Goal: Task Accomplishment & Management: Manage account settings

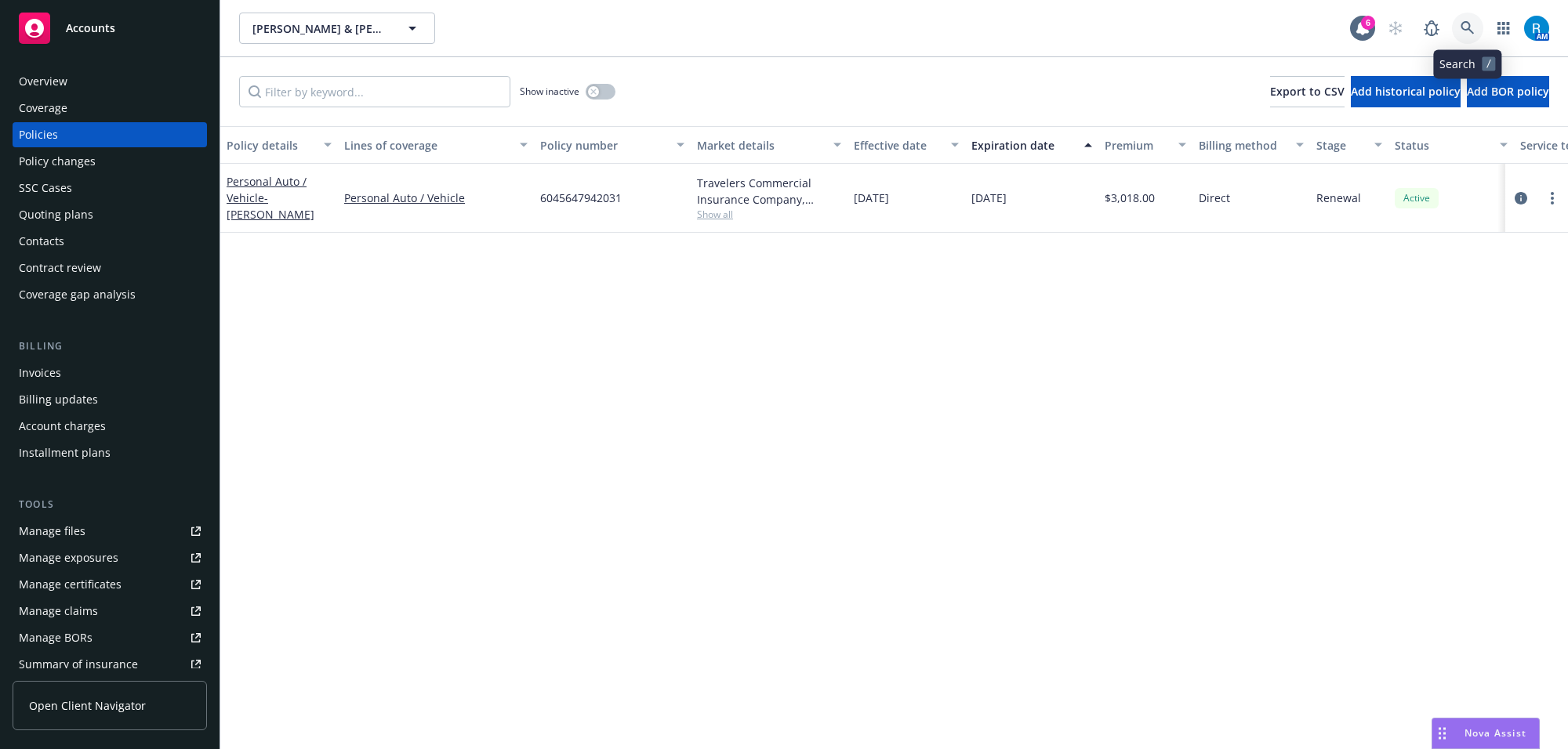
click at [1466, 26] on icon at bounding box center [1468, 29] width 14 height 14
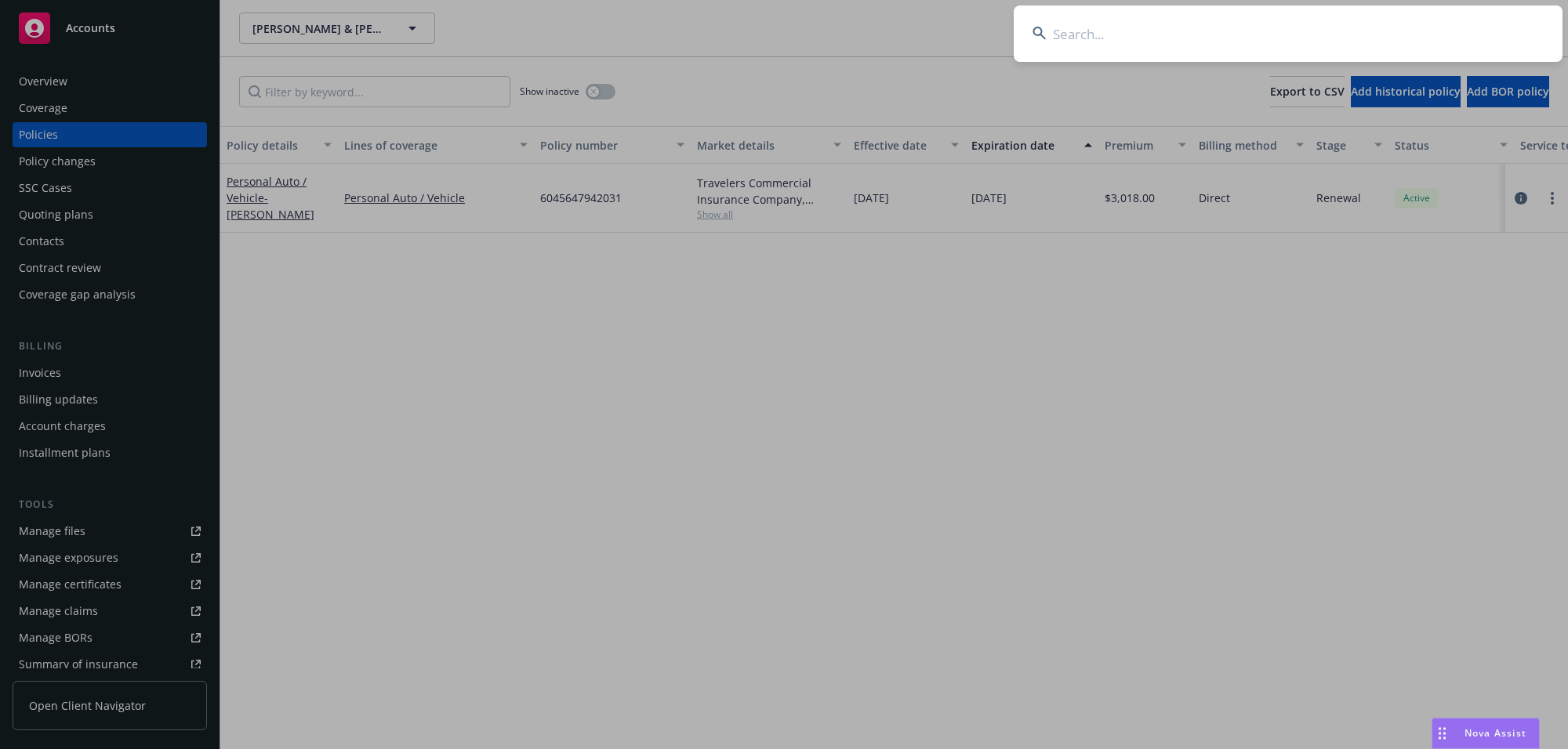
type input "[PERSON_NAME]"
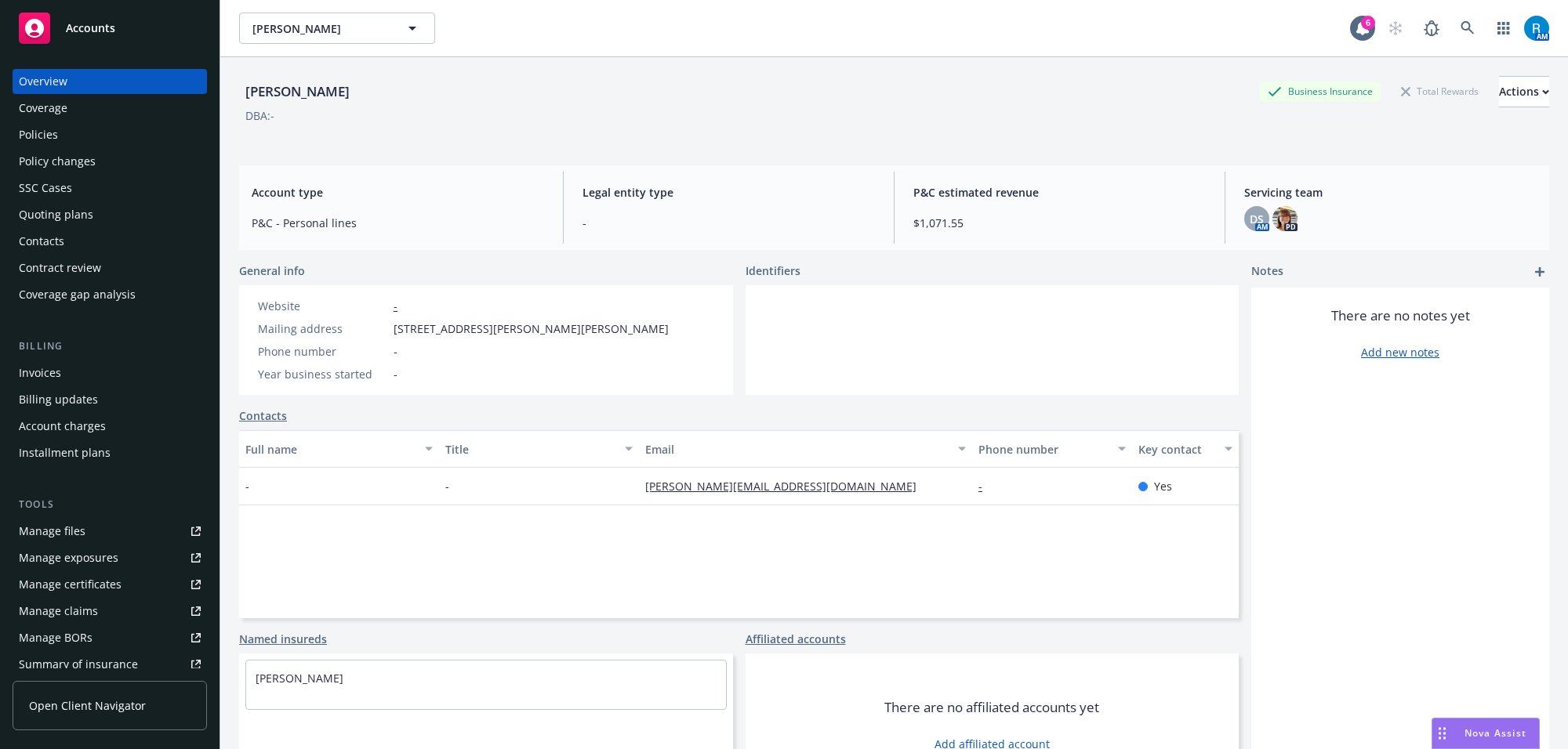
click at [52, 129] on div "Policies" at bounding box center [38, 135] width 39 height 25
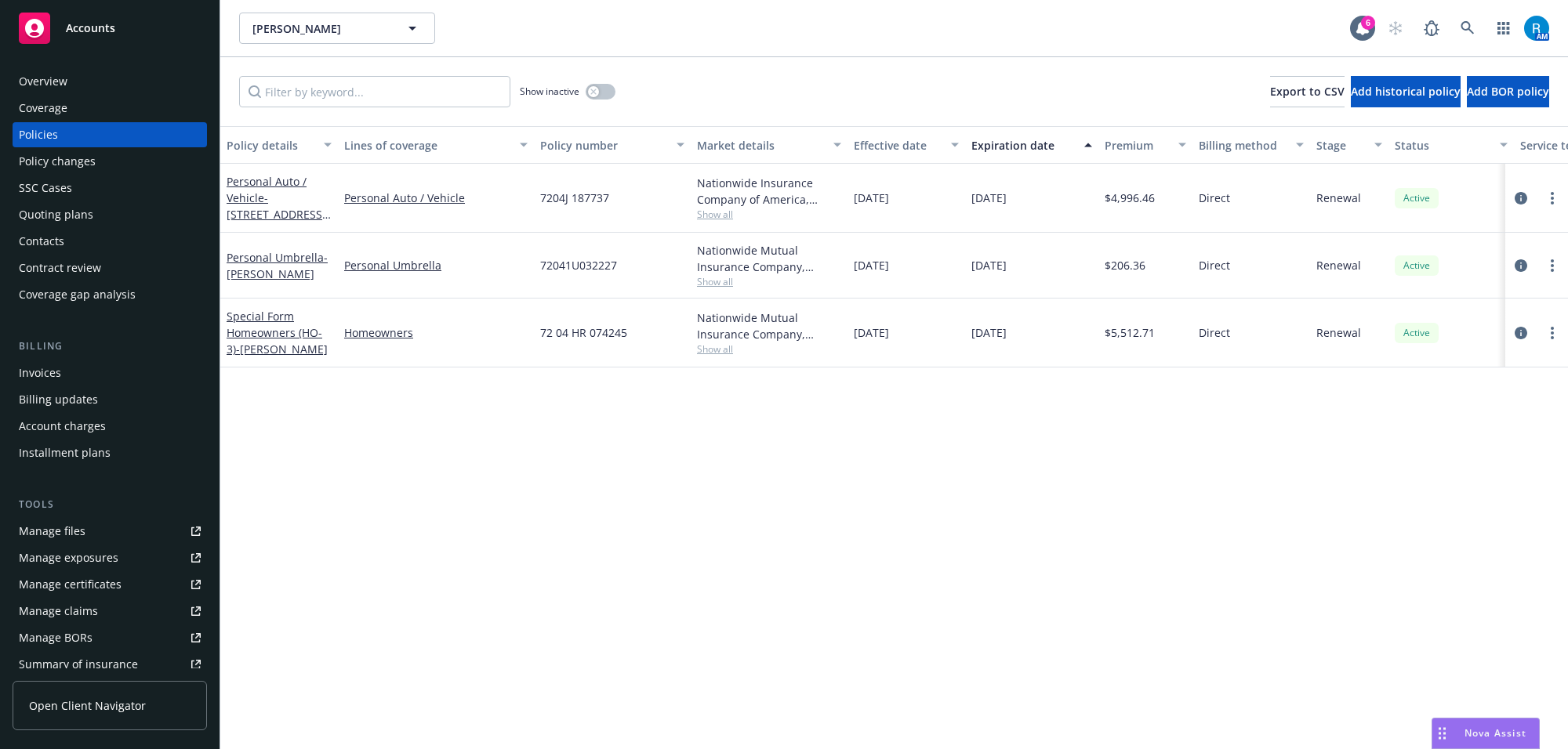
click at [571, 280] on div "72041U032227" at bounding box center [612, 265] width 157 height 66
copy span "72041U032227"
click at [1047, 278] on div "[DATE]" at bounding box center [1032, 265] width 134 height 66
click at [1551, 263] on icon "more" at bounding box center [1553, 266] width 3 height 13
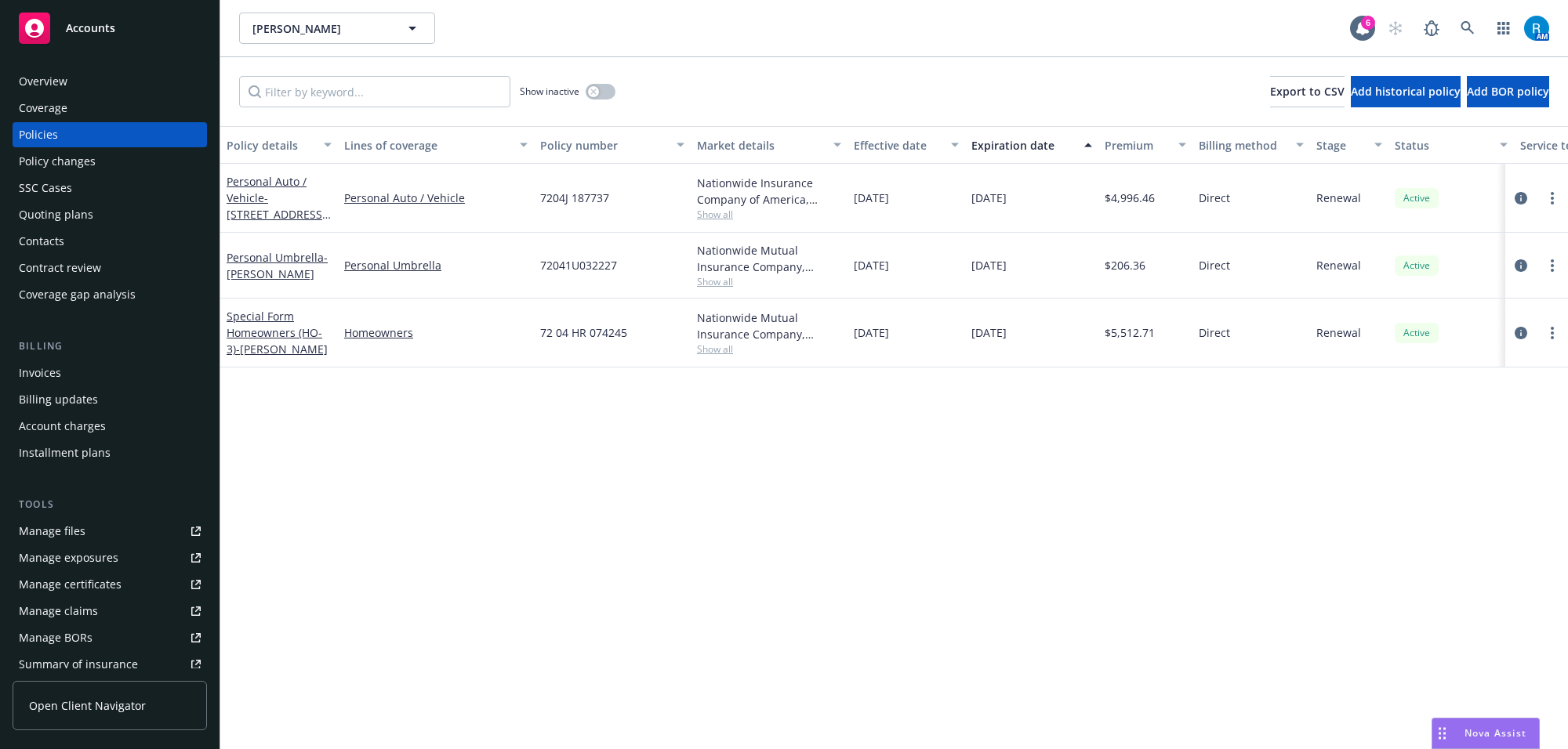
drag, startPoint x: 1436, startPoint y: 326, endPoint x: 1232, endPoint y: 324, distance: 204.0
click at [1434, 326] on link "Renew with incumbent" at bounding box center [1470, 329] width 184 height 31
select select "12"
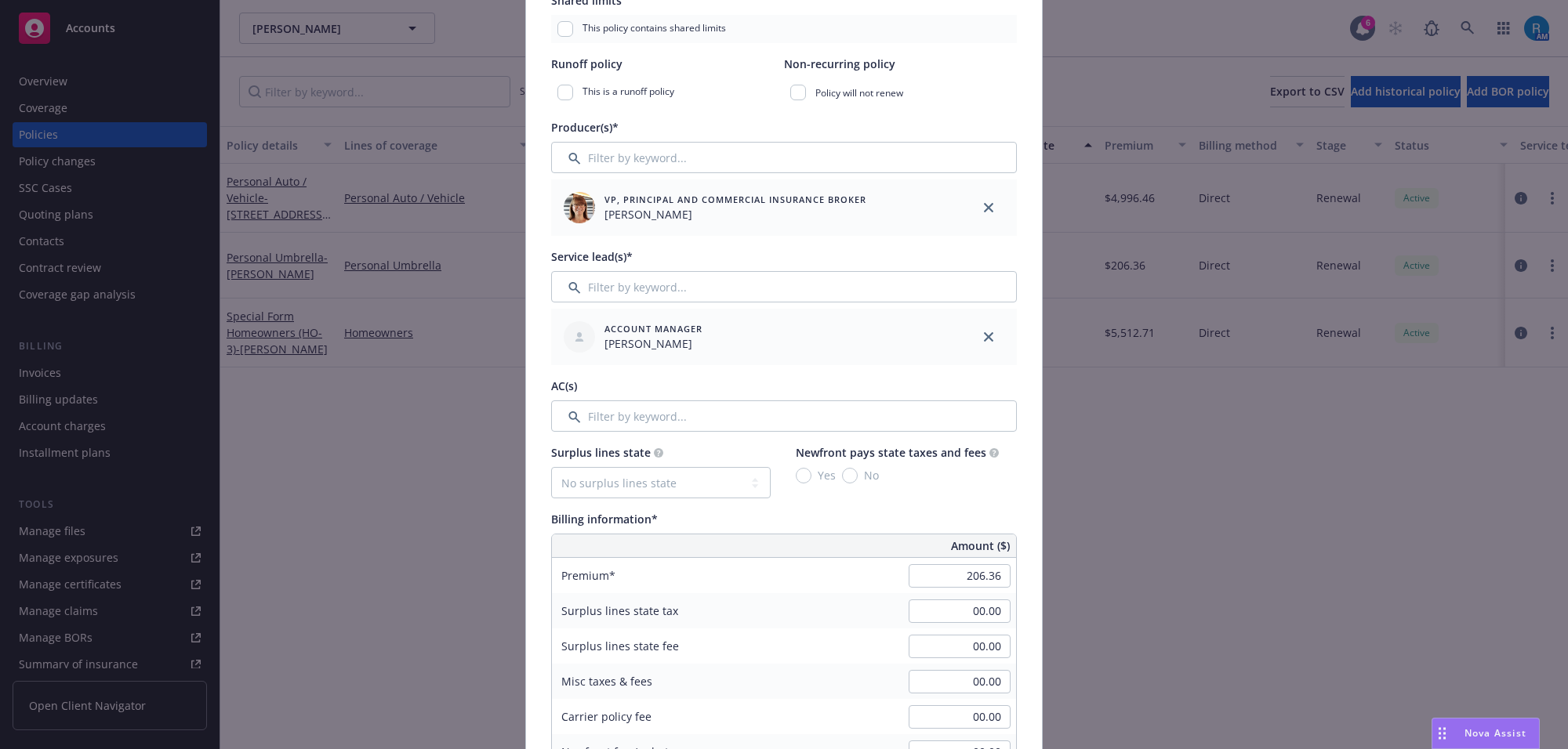
scroll to position [784, 0]
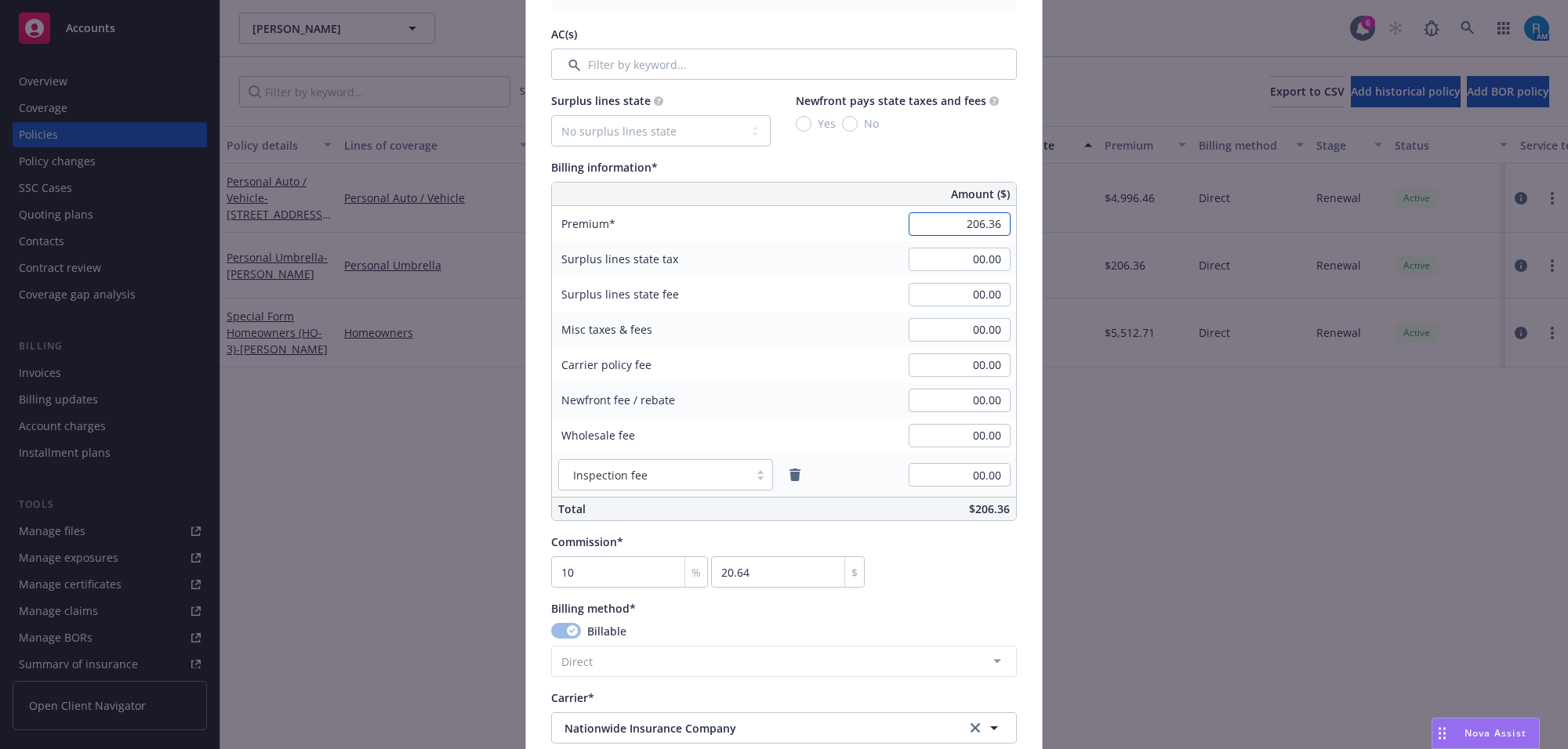
click at [962, 226] on input "206.36" at bounding box center [960, 224] width 102 height 24
type input "223.81"
type input "22.38"
click at [848, 264] on div "Surplus lines state tax 00.00" at bounding box center [784, 259] width 464 height 35
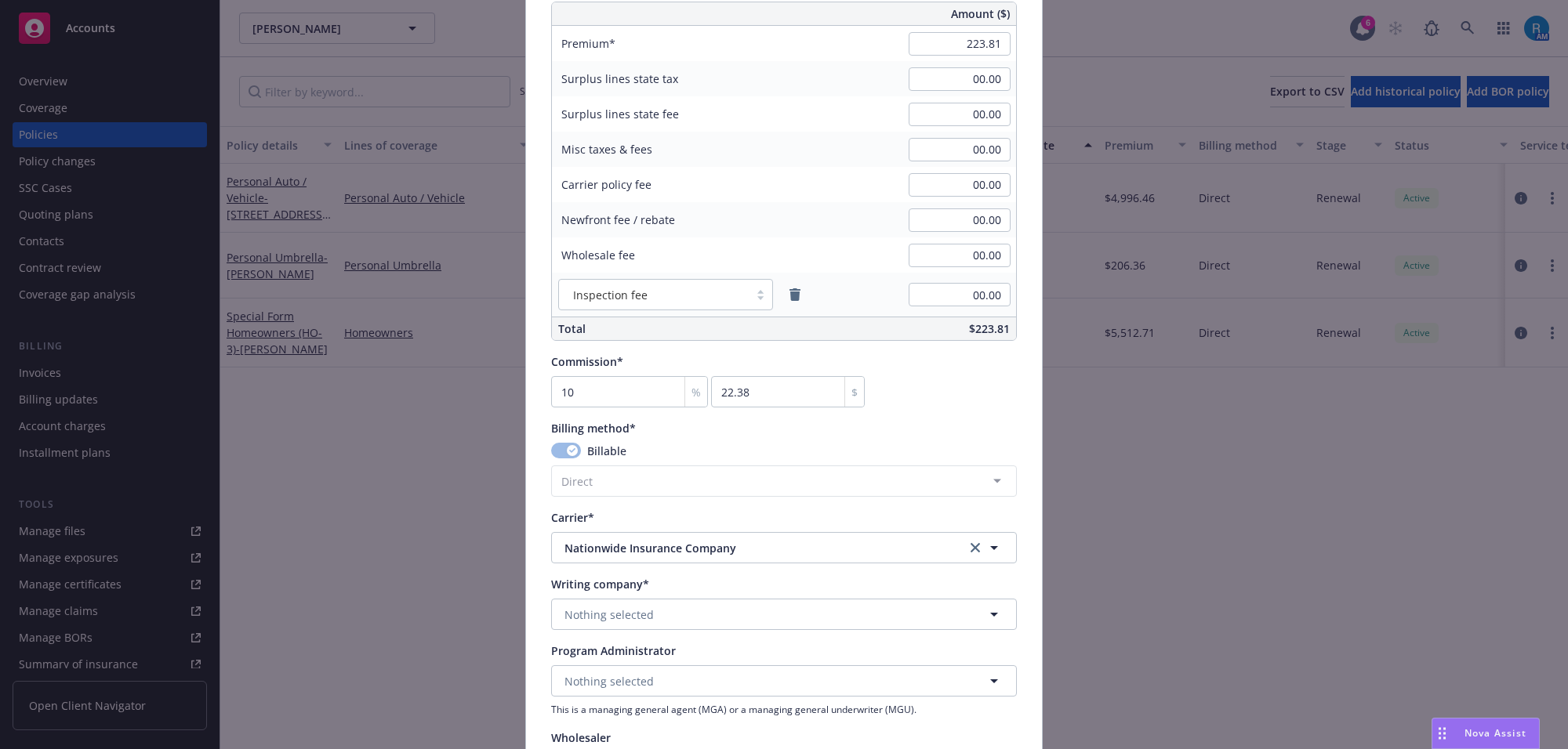
scroll to position [1176, 0]
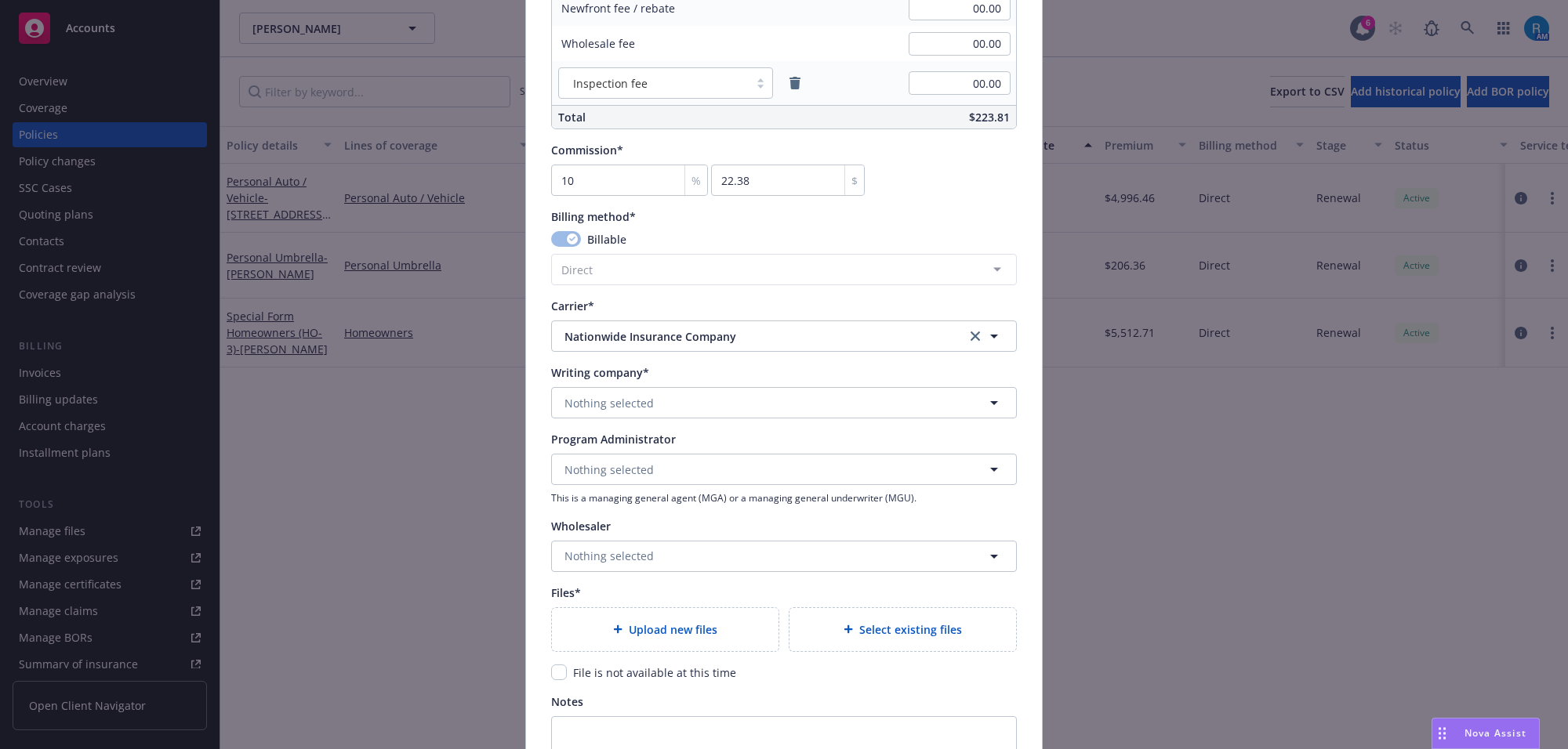
click at [598, 386] on div "Writing company* Nothing selected" at bounding box center [784, 392] width 466 height 54
click at [614, 400] on span "Nothing selected" at bounding box center [609, 403] width 89 height 17
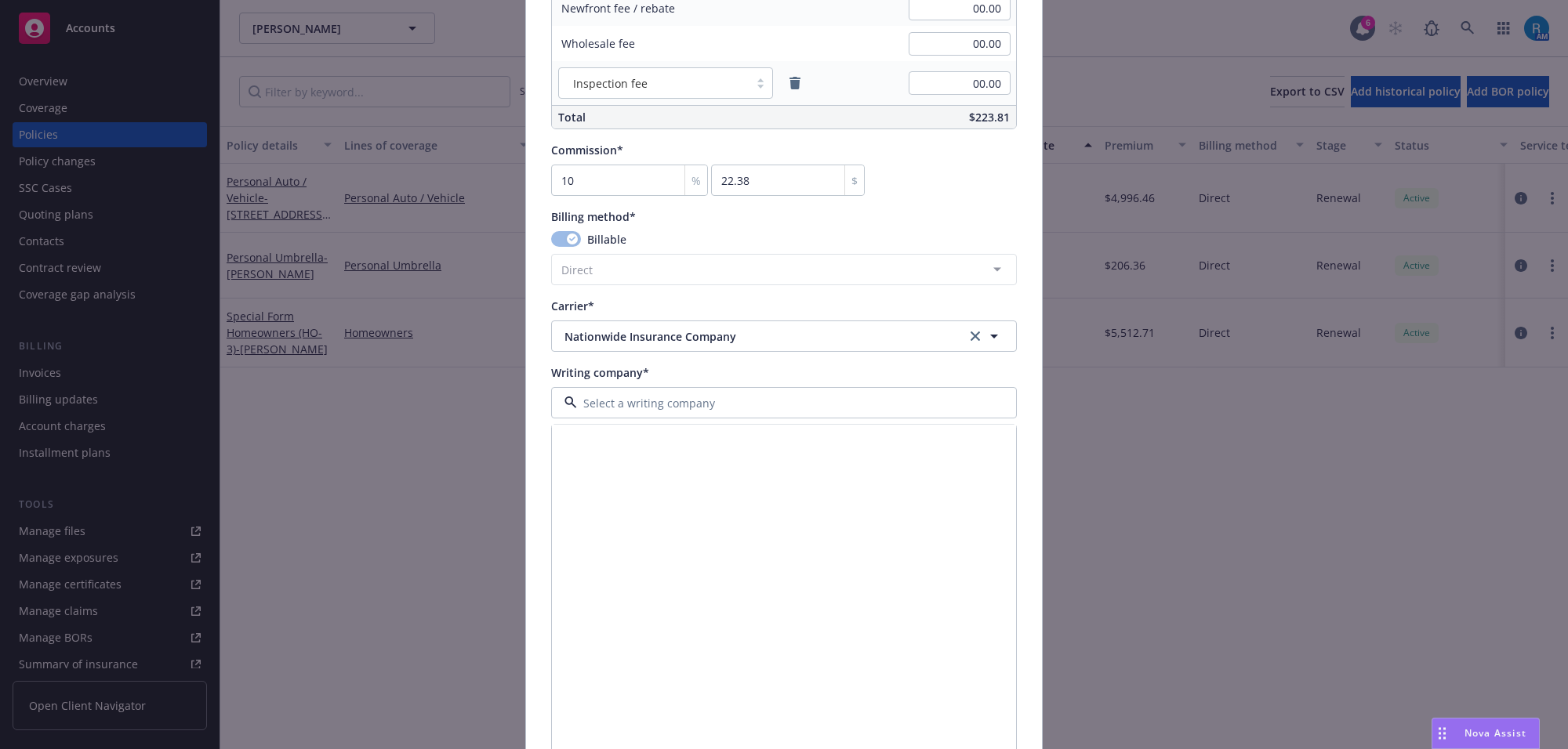
scroll to position [588, 0]
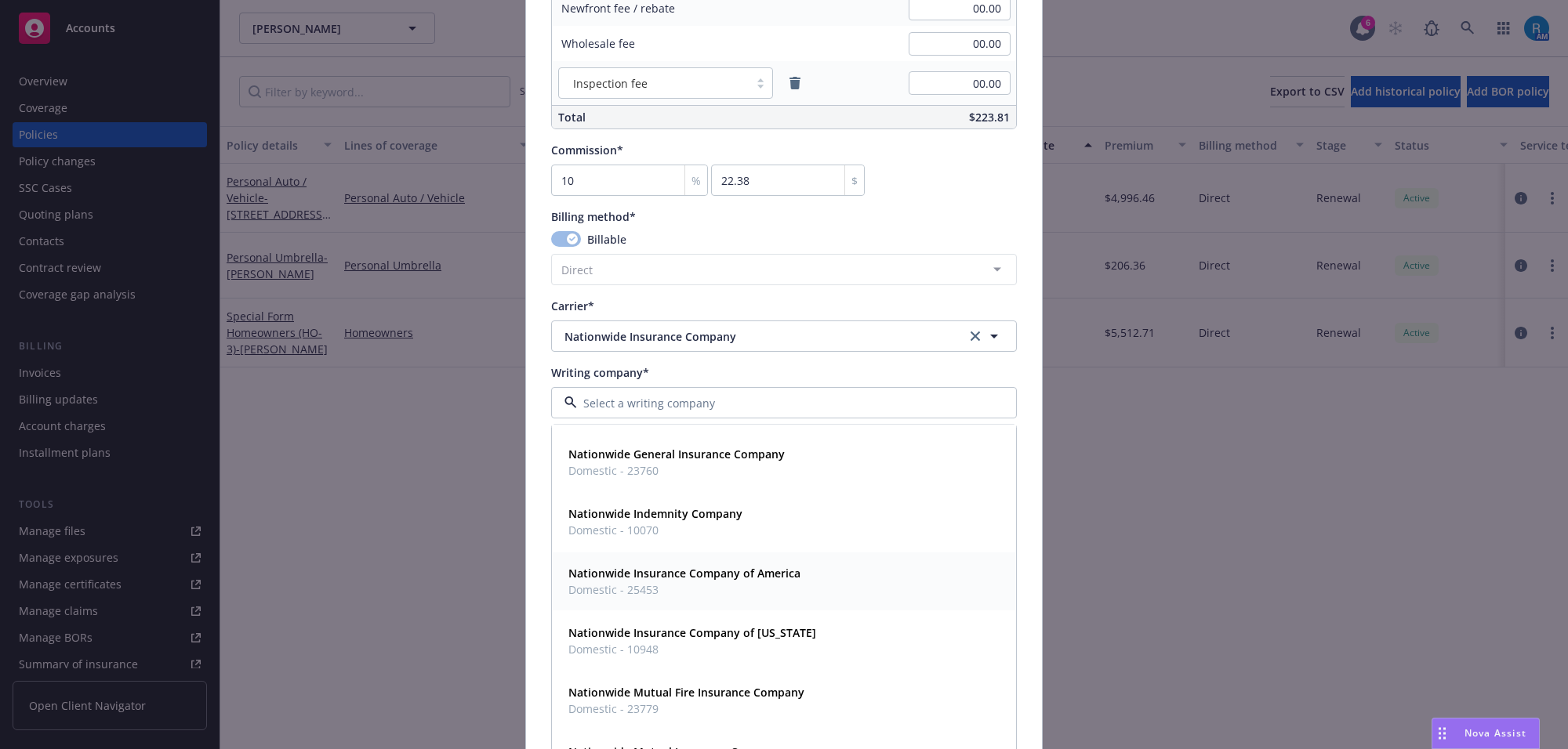
click at [691, 566] on strong "Nationwide Insurance Company of America" at bounding box center [684, 573] width 232 height 15
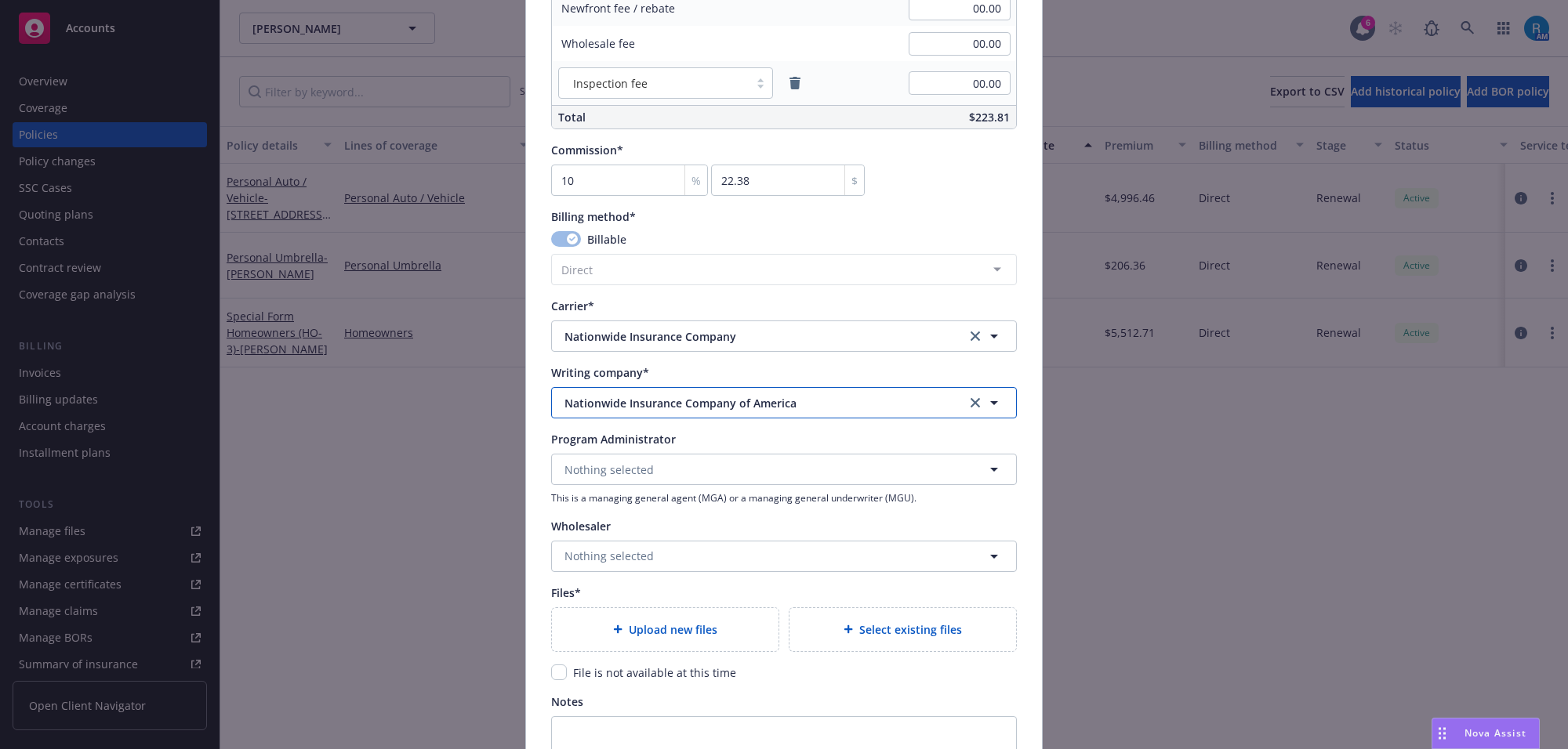
click at [730, 395] on span "Nationwide Insurance Company of America" at bounding box center [753, 403] width 378 height 17
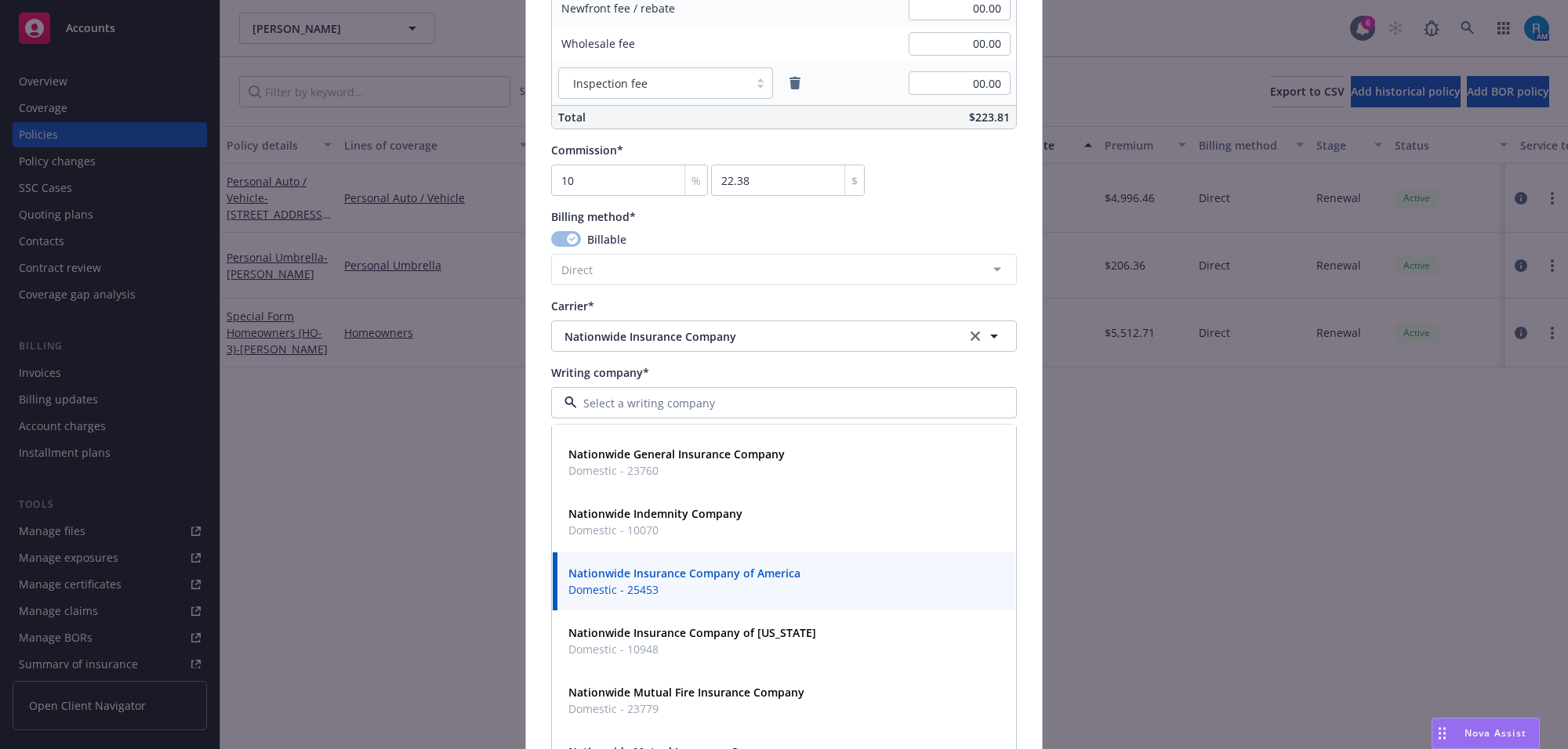
scroll to position [620, 0]
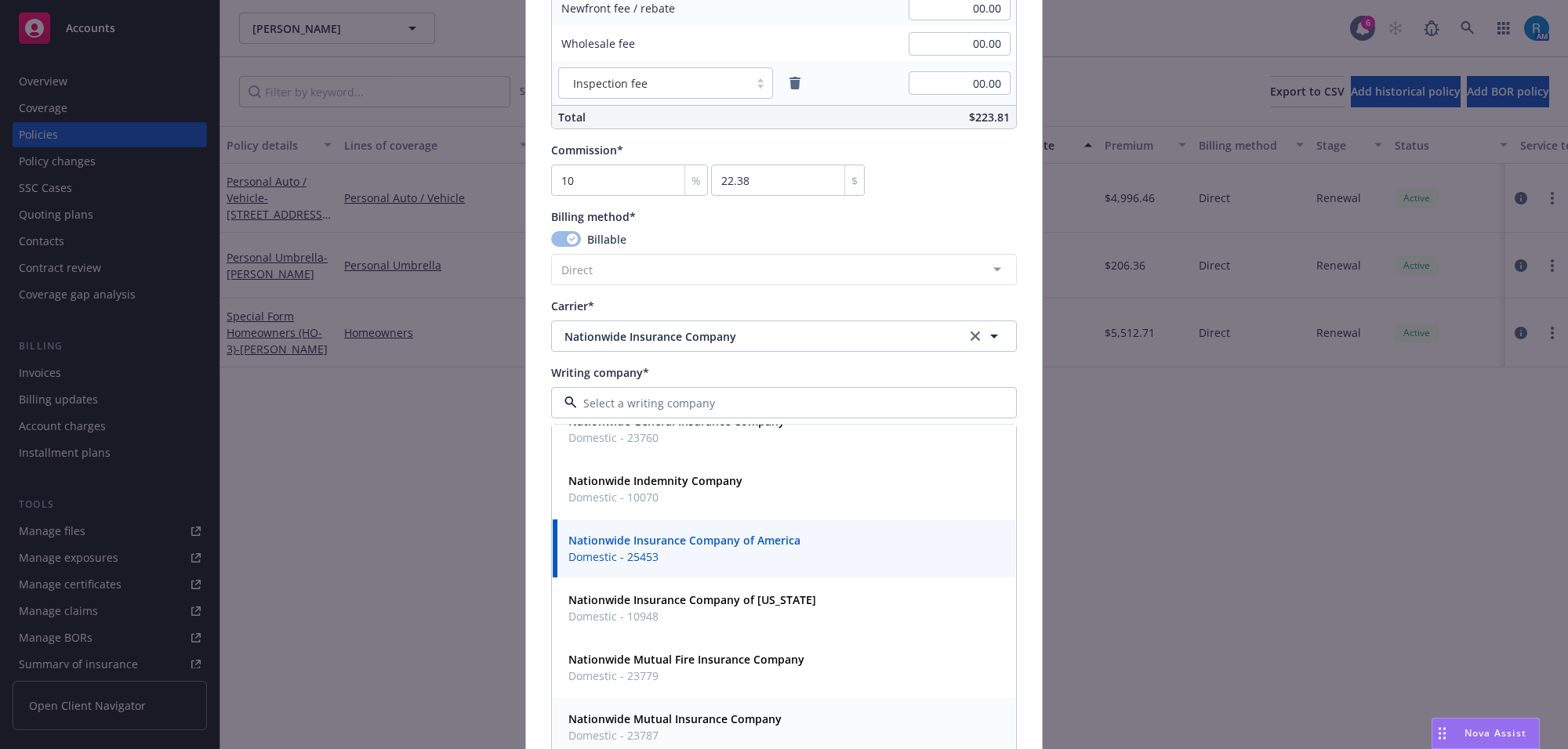
click at [692, 728] on span "Nationwide Mutual Insurance Company" at bounding box center [675, 720] width 213 height 17
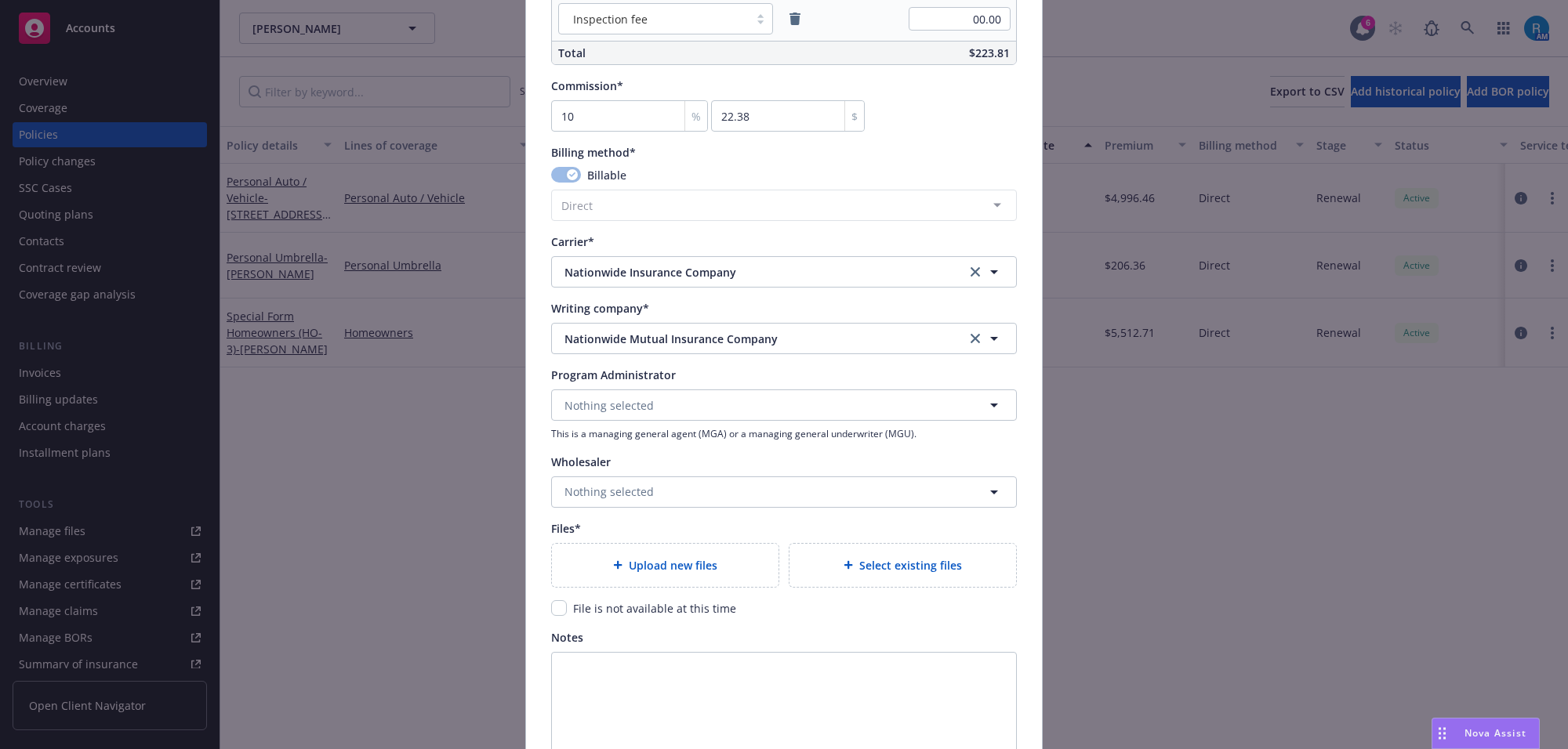
scroll to position [1273, 0]
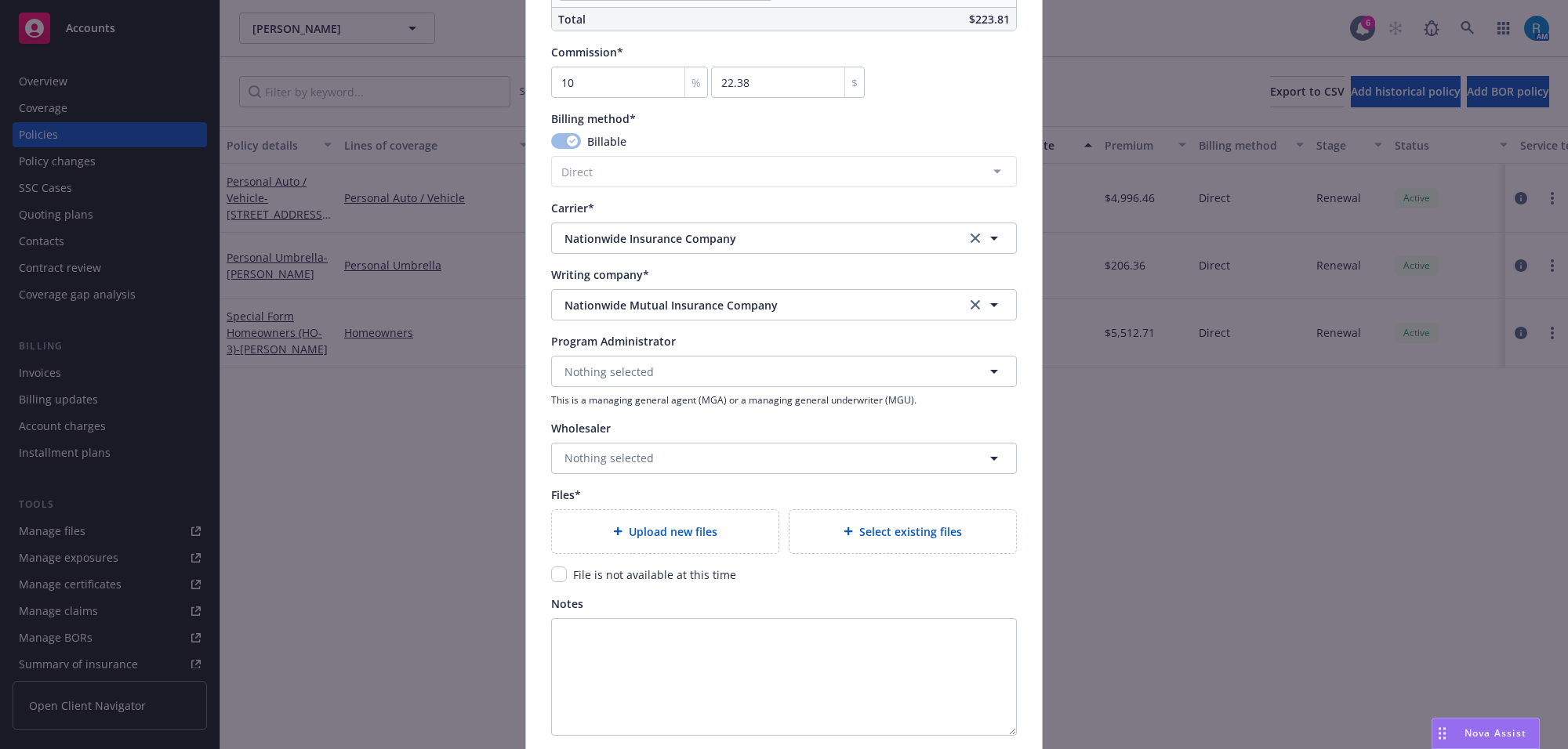
click at [629, 529] on span "Upload new files" at bounding box center [672, 531] width 88 height 17
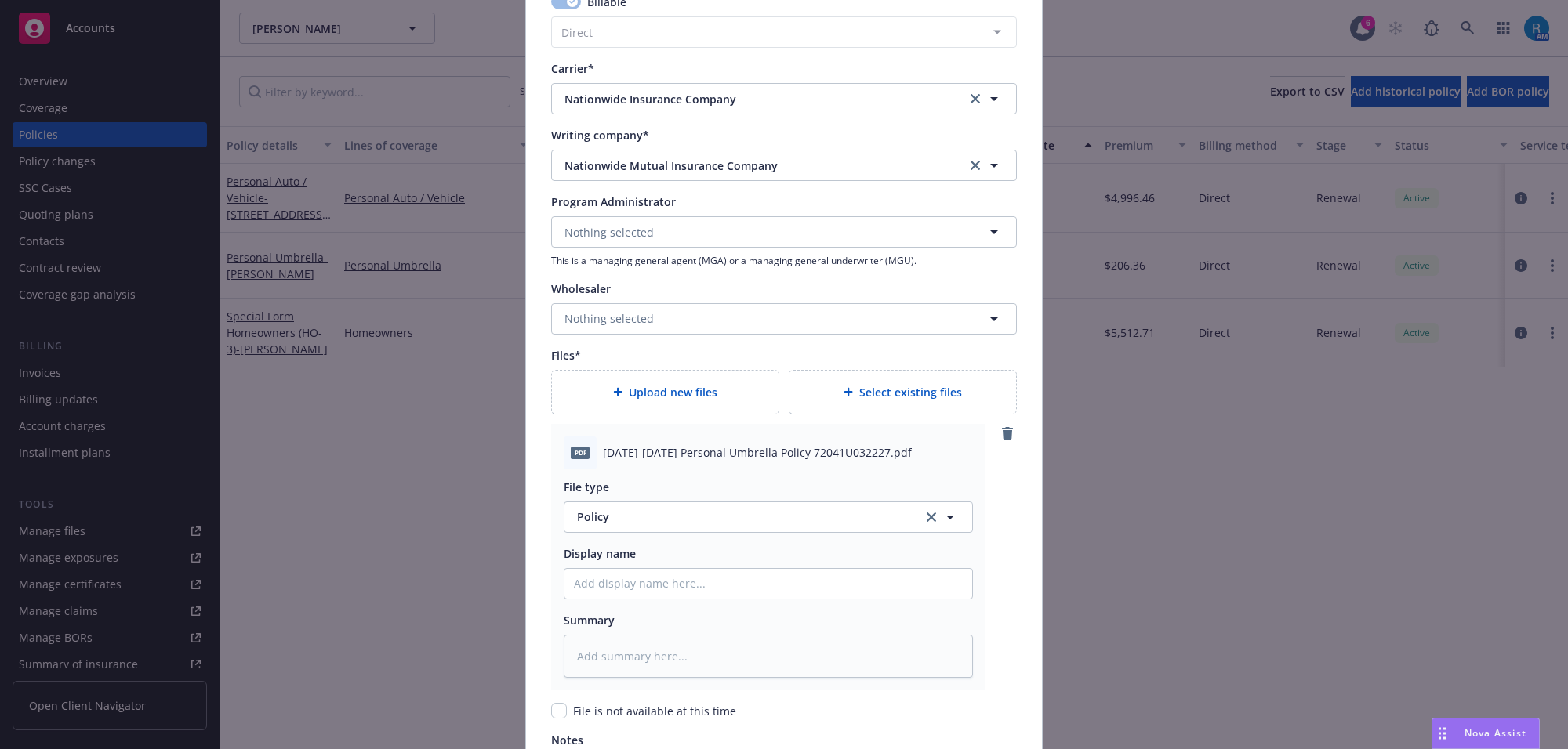
scroll to position [1504, 0]
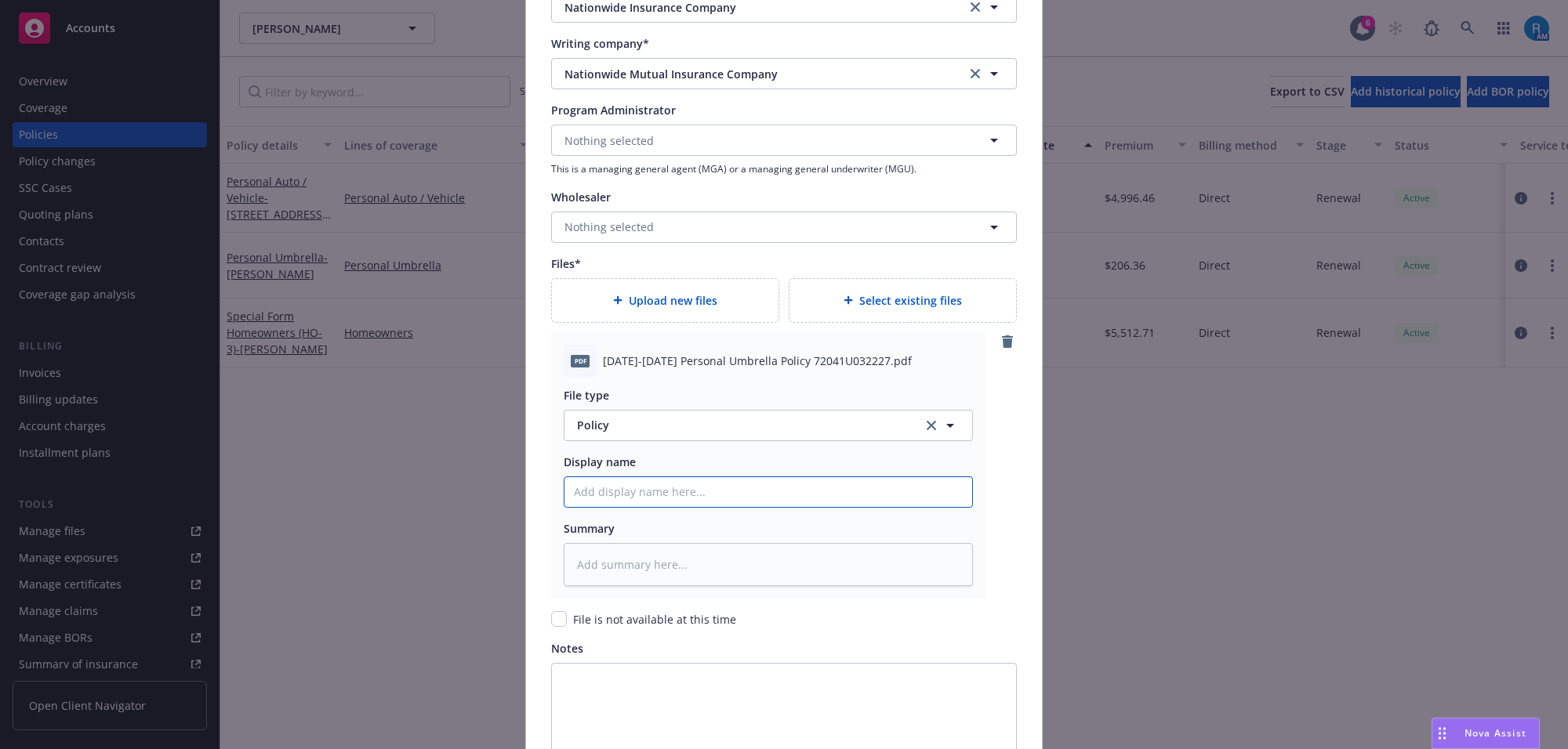
click at [608, 496] on input "Policy display name" at bounding box center [768, 492] width 408 height 29
paste input "[DATE]-[DATE] Personal Umbrella Policy 72041U032227"
type textarea "x"
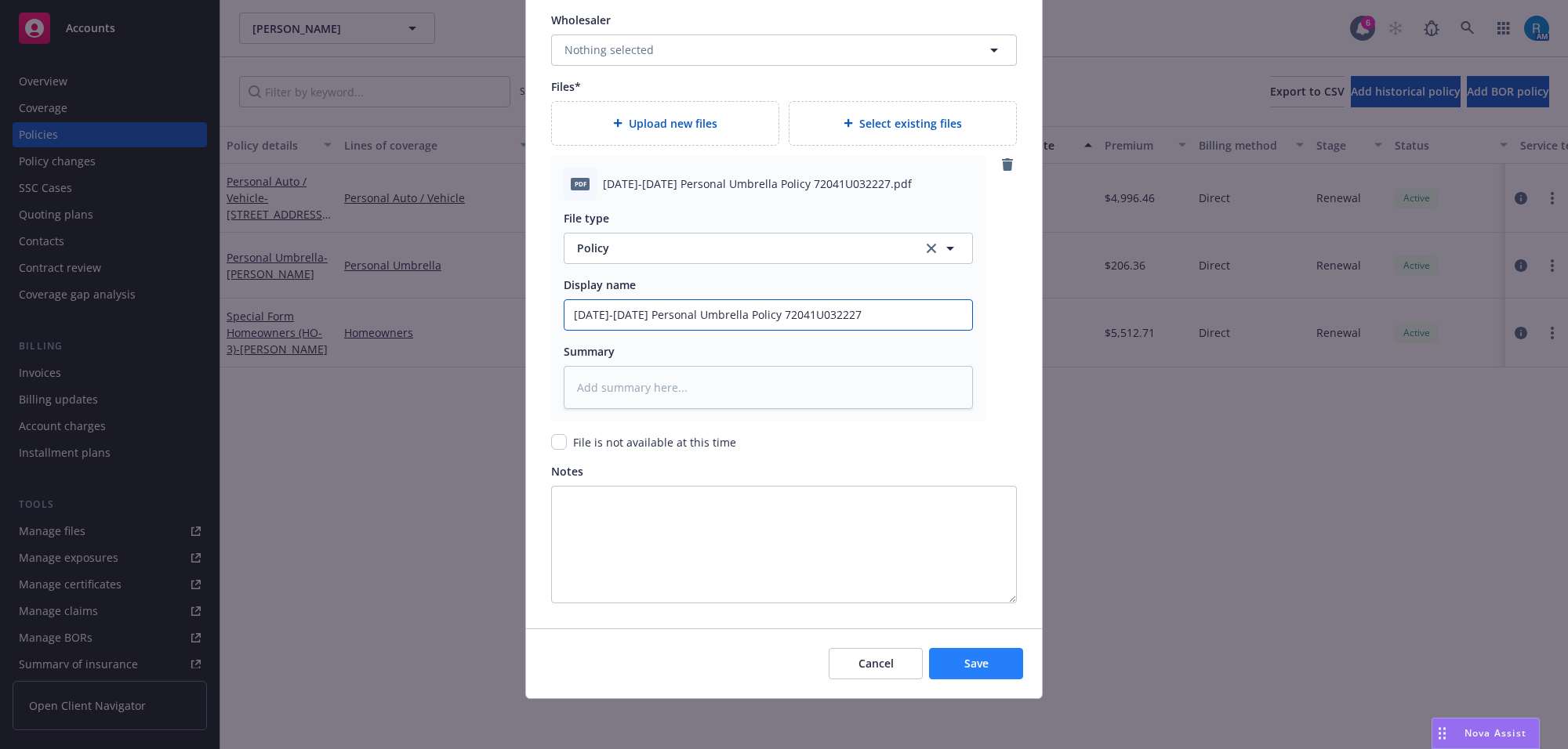
type input "[DATE]-[DATE] Personal Umbrella Policy 72041U032227"
drag, startPoint x: 962, startPoint y: 665, endPoint x: 950, endPoint y: 648, distance: 20.8
click at [965, 663] on span "Save" at bounding box center [977, 663] width 25 height 15
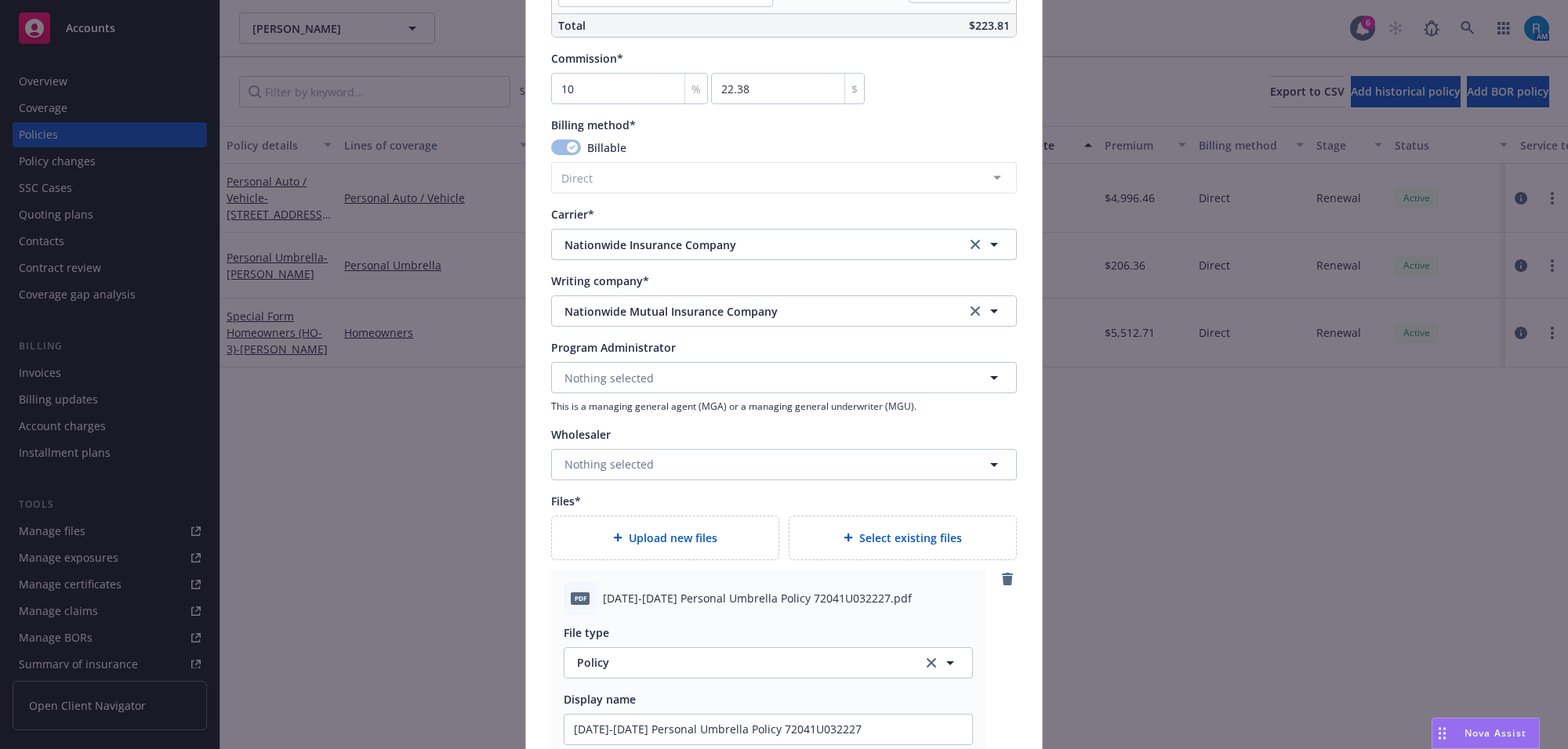
scroll to position [1095, 0]
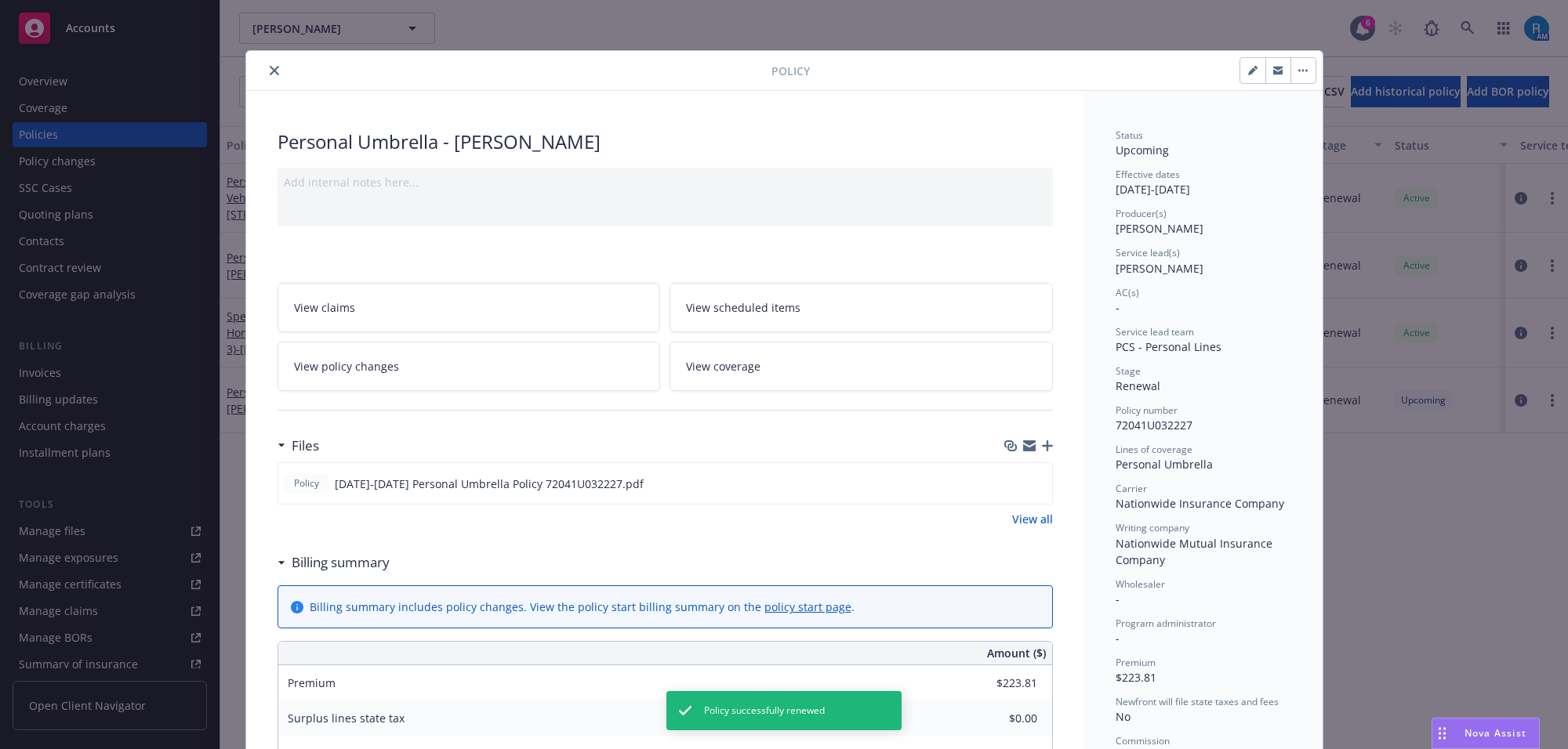
click at [272, 72] on button "close" at bounding box center [275, 71] width 19 height 19
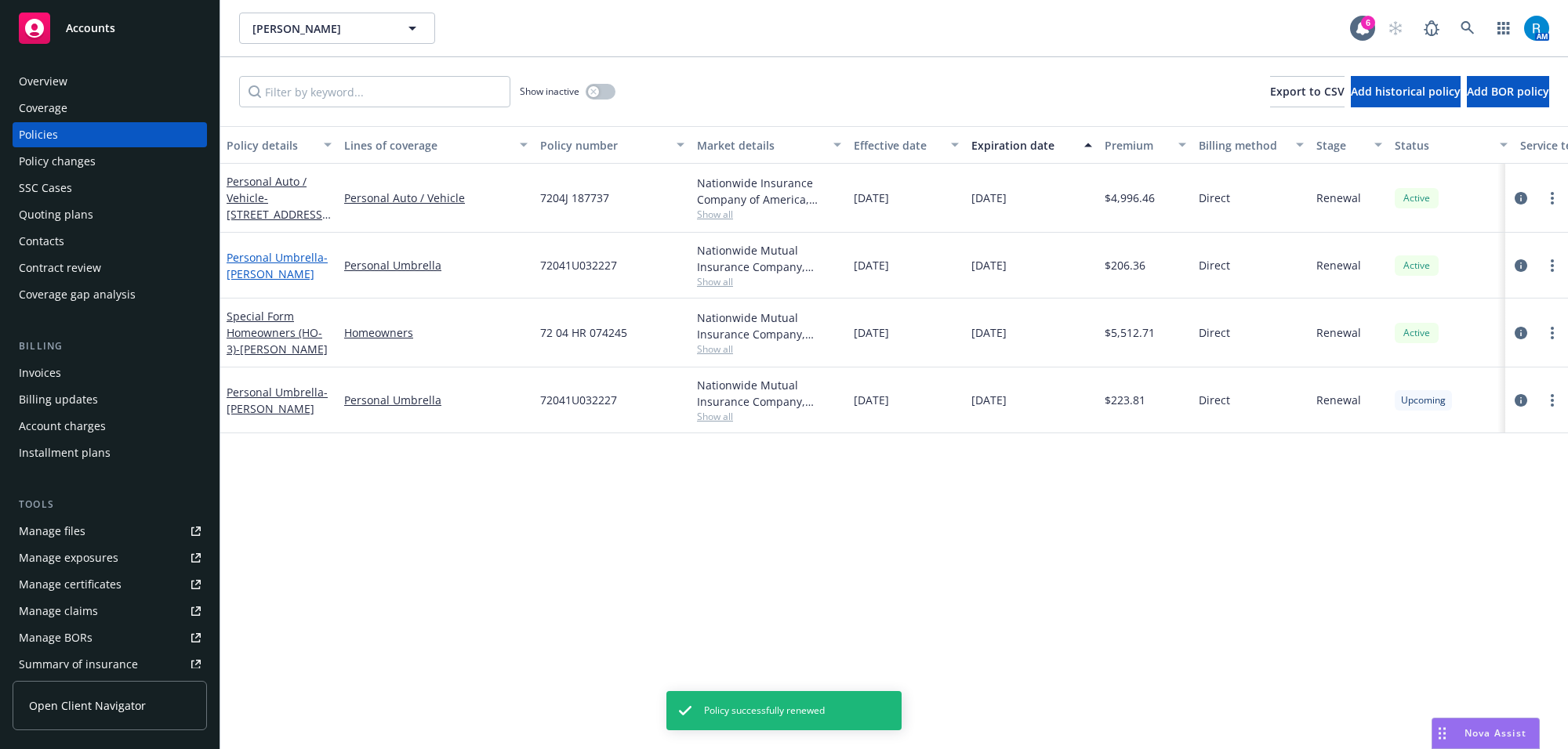
click at [281, 259] on link "Personal Umbrella - [PERSON_NAME]" at bounding box center [277, 265] width 101 height 31
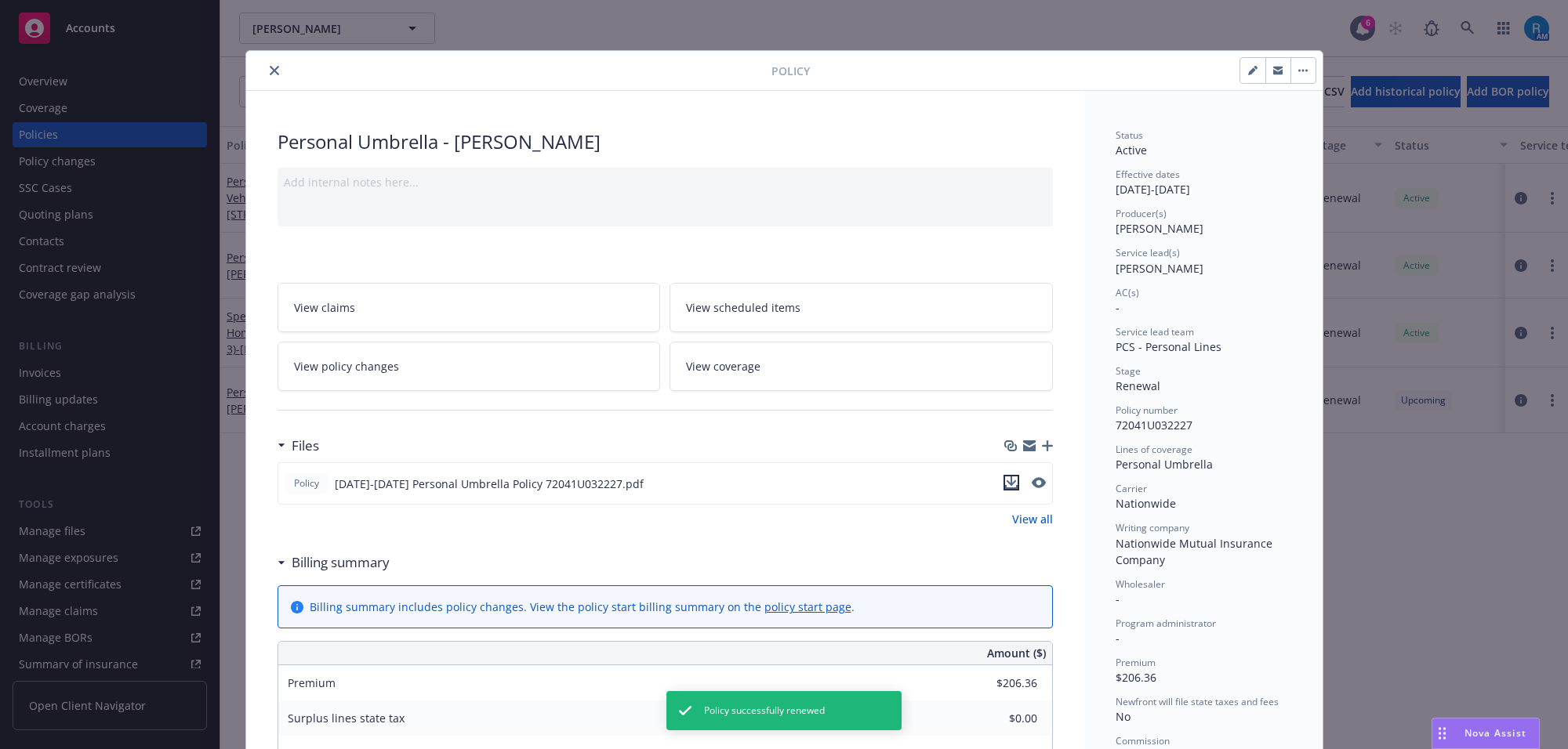
click at [1009, 486] on icon "download file" at bounding box center [1012, 483] width 13 height 13
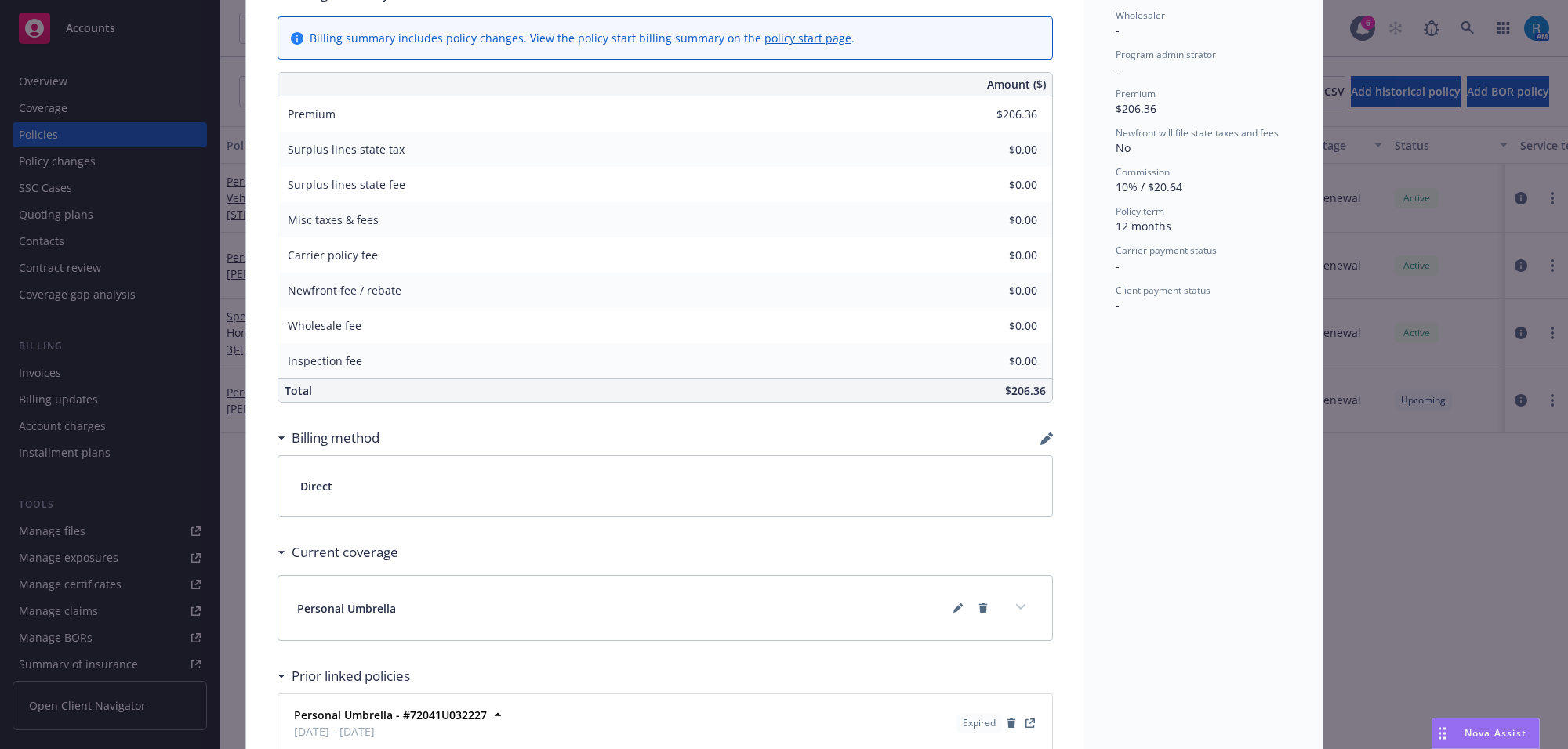
scroll to position [784, 0]
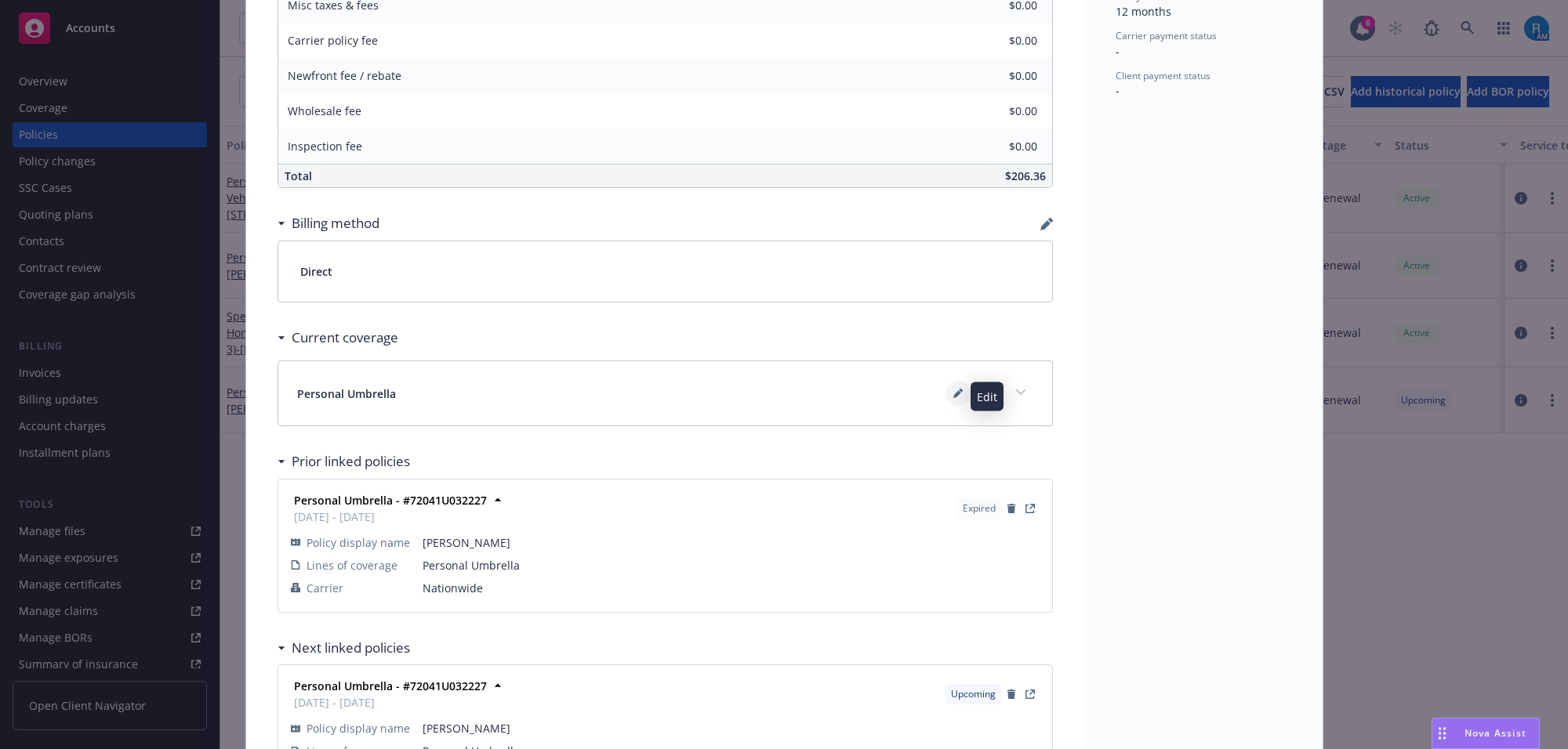
click at [954, 398] on icon at bounding box center [958, 395] width 8 height 8
type textarea "x"
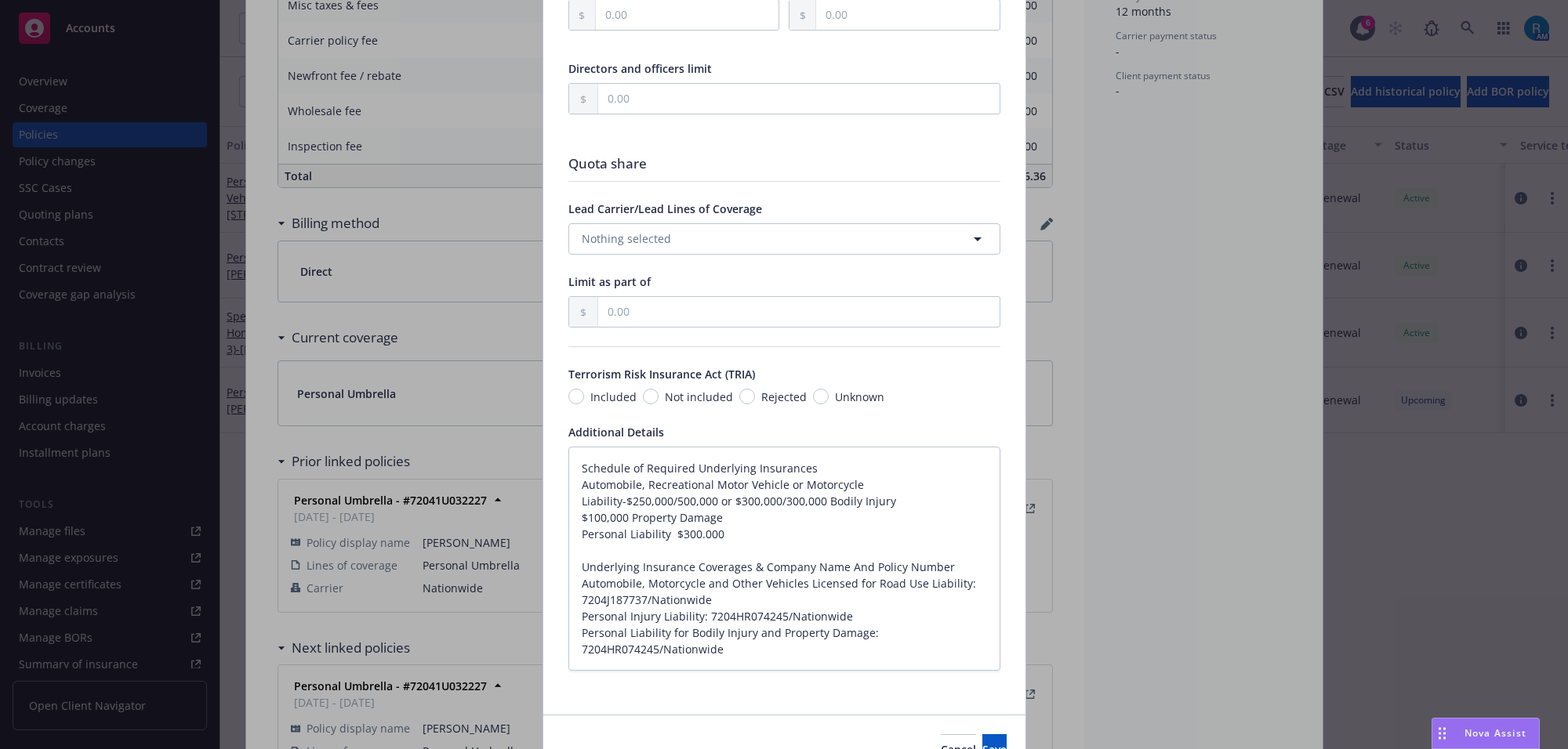
scroll to position [808, 0]
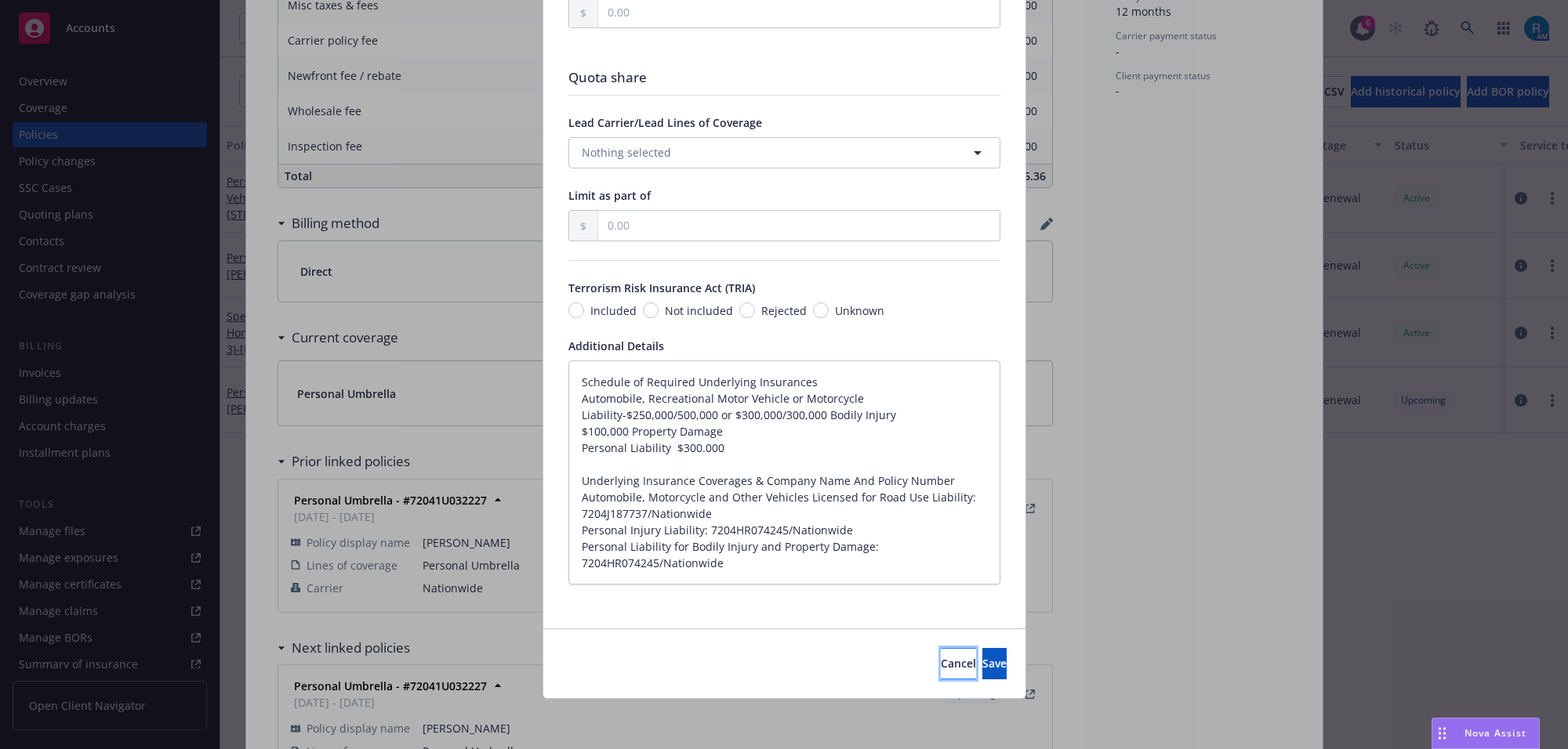
click at [941, 668] on span "Cancel" at bounding box center [958, 663] width 35 height 15
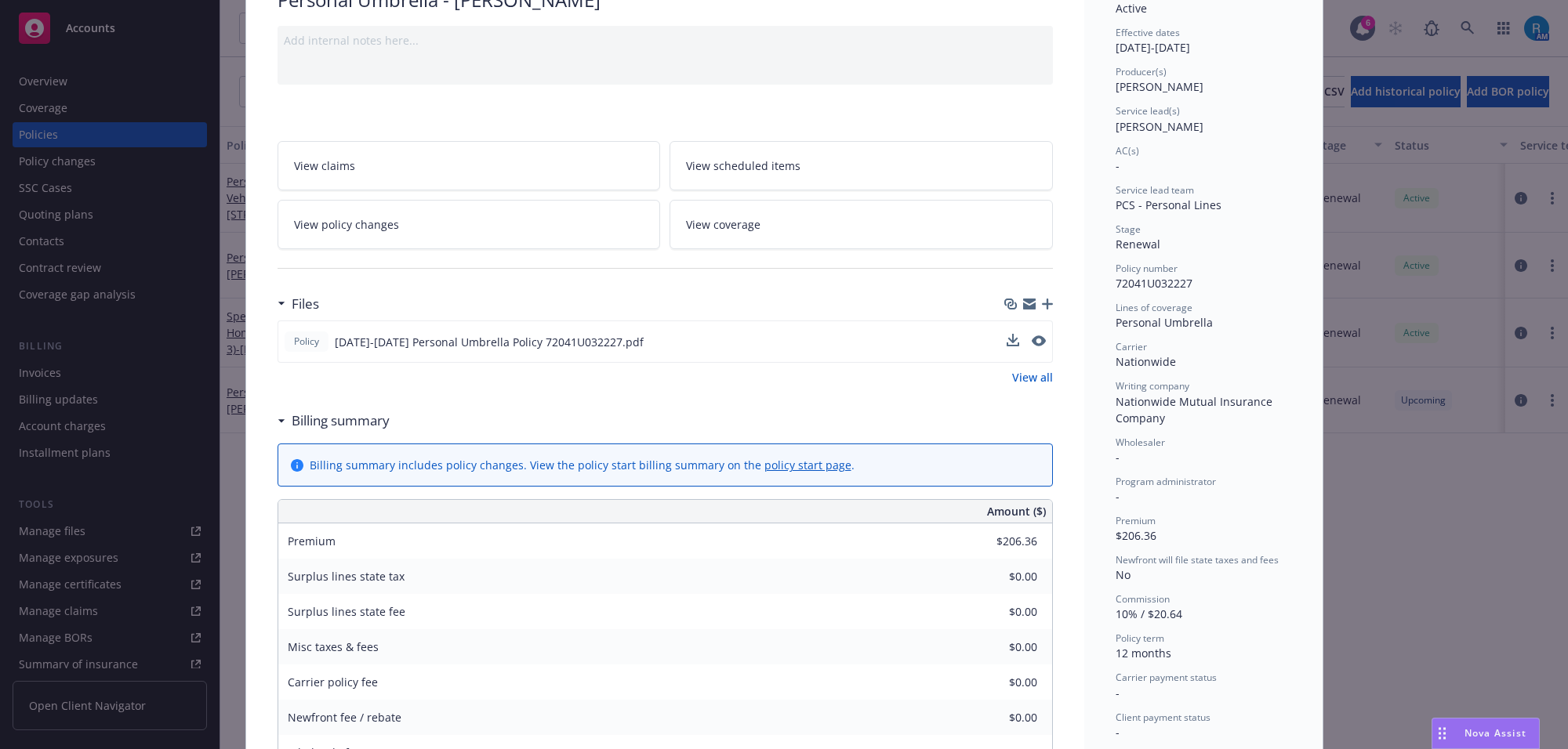
scroll to position [0, 0]
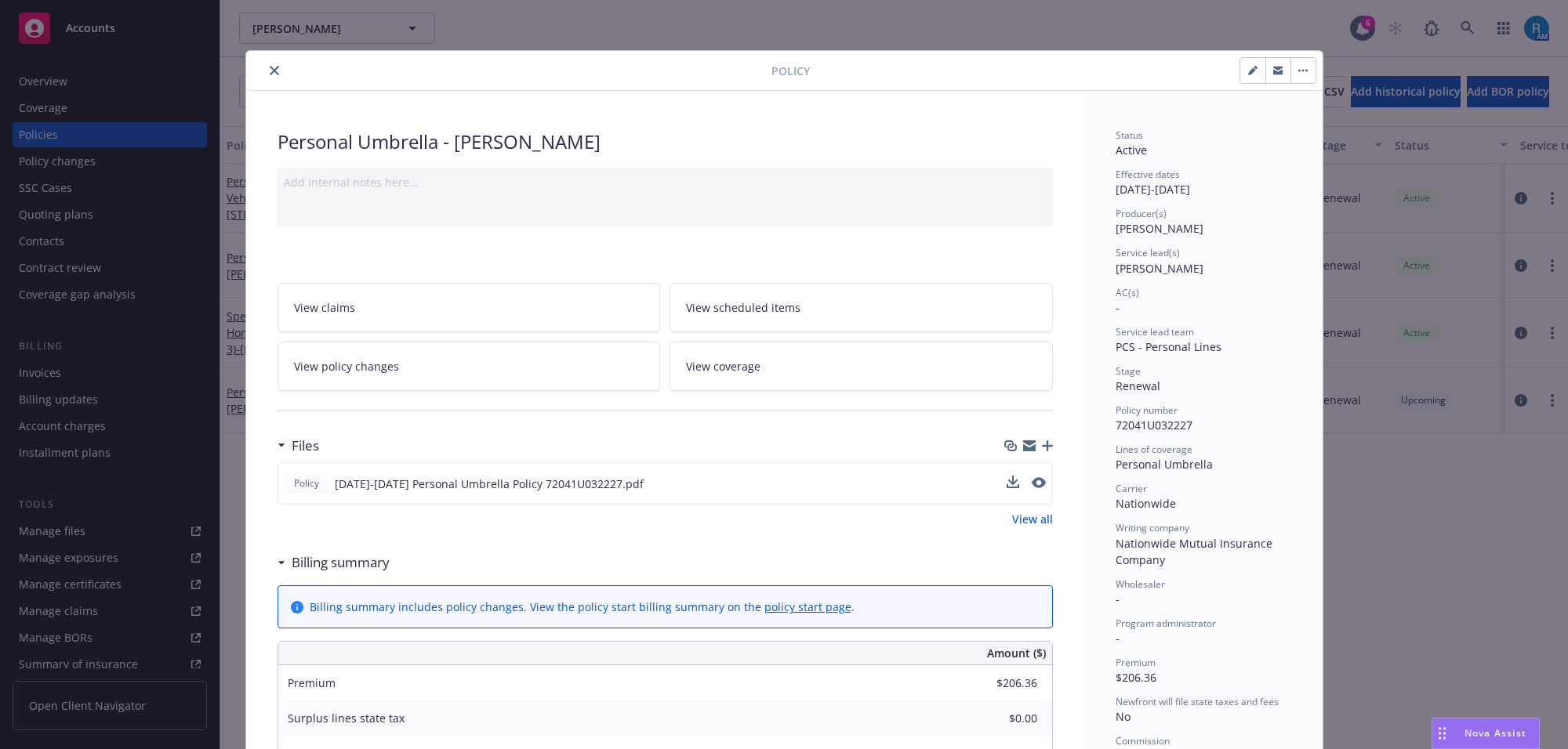
click at [269, 71] on icon "close" at bounding box center [274, 71] width 10 height 10
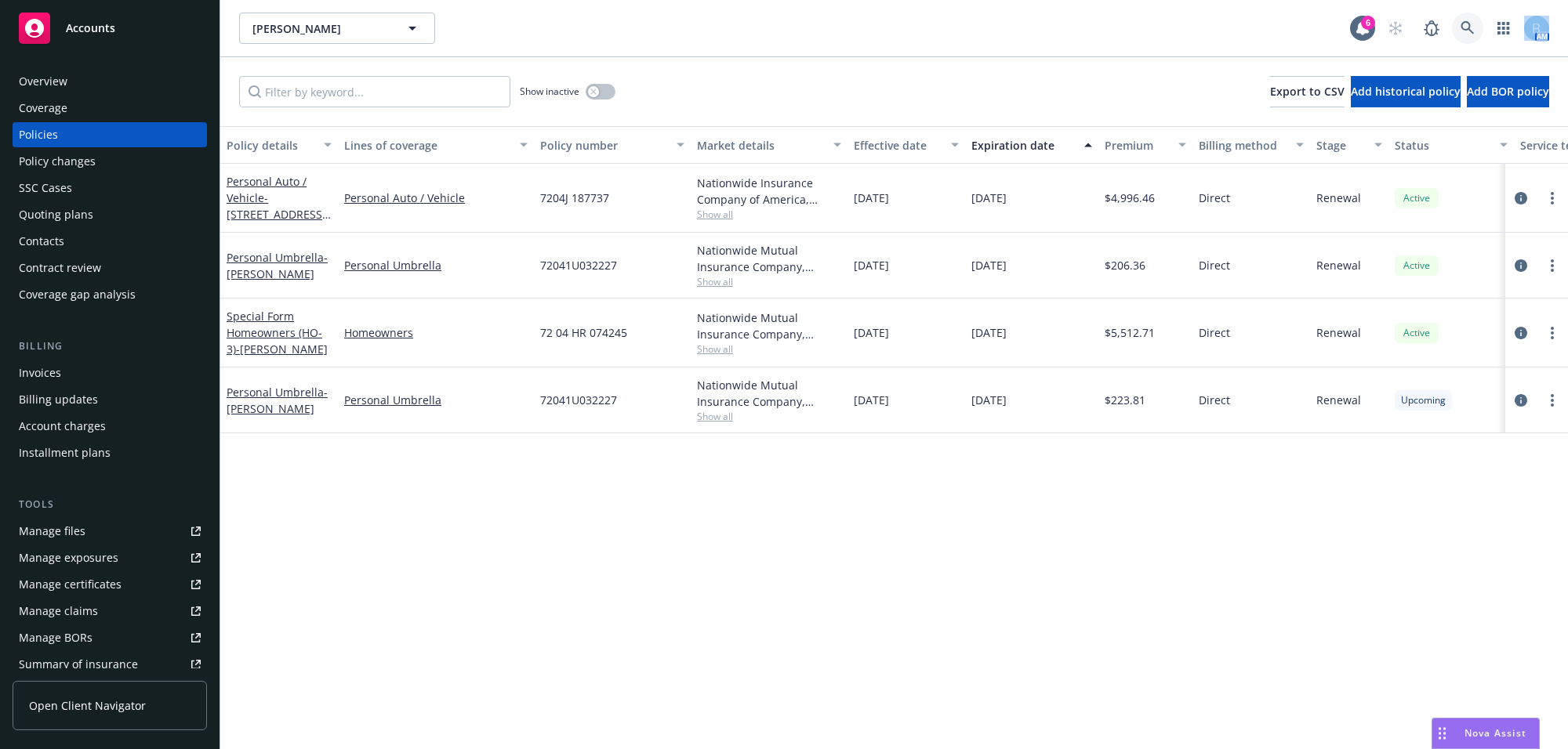
click at [1473, 33] on icon at bounding box center [1467, 28] width 14 height 14
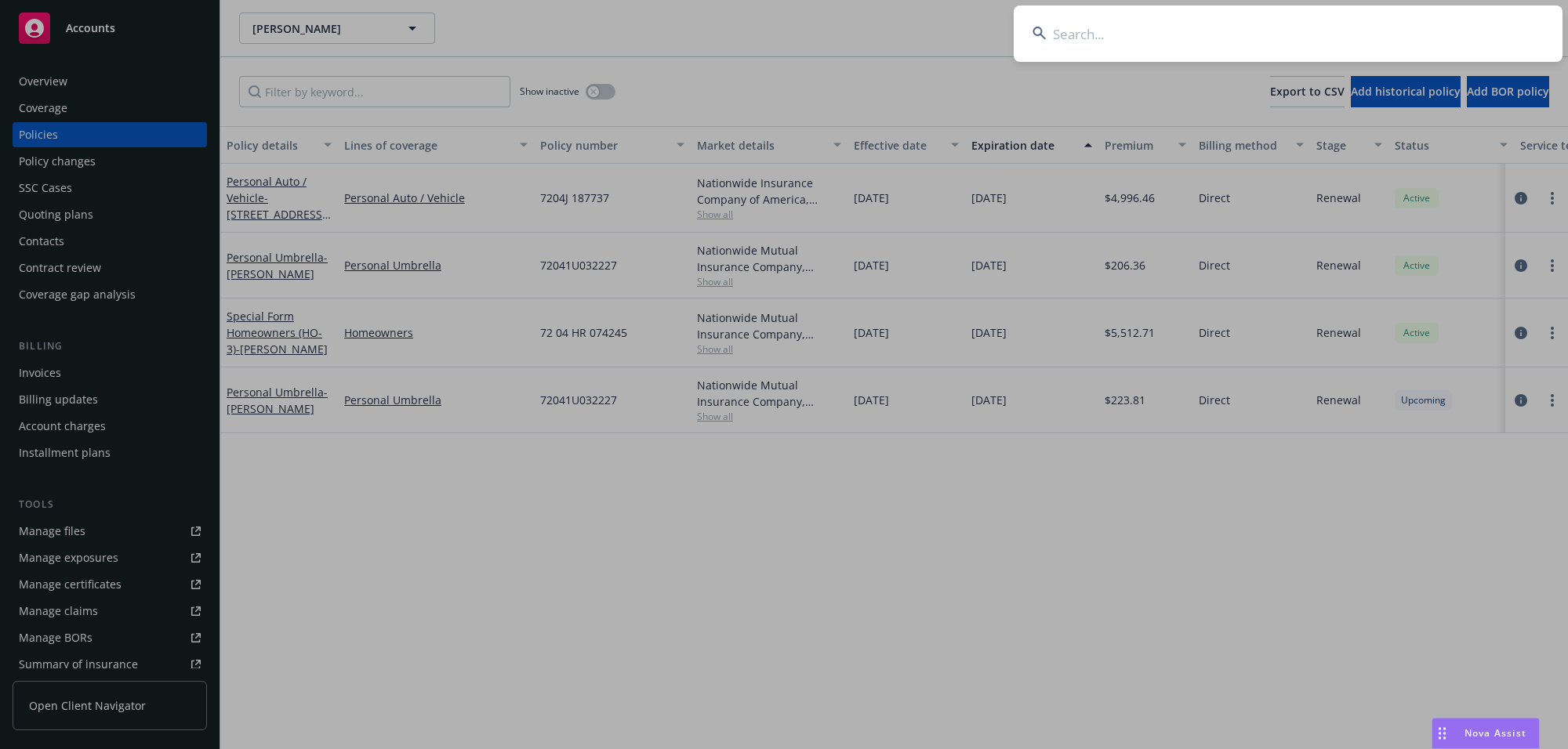
type input "[PERSON_NAME] and [PERSON_NAME]"
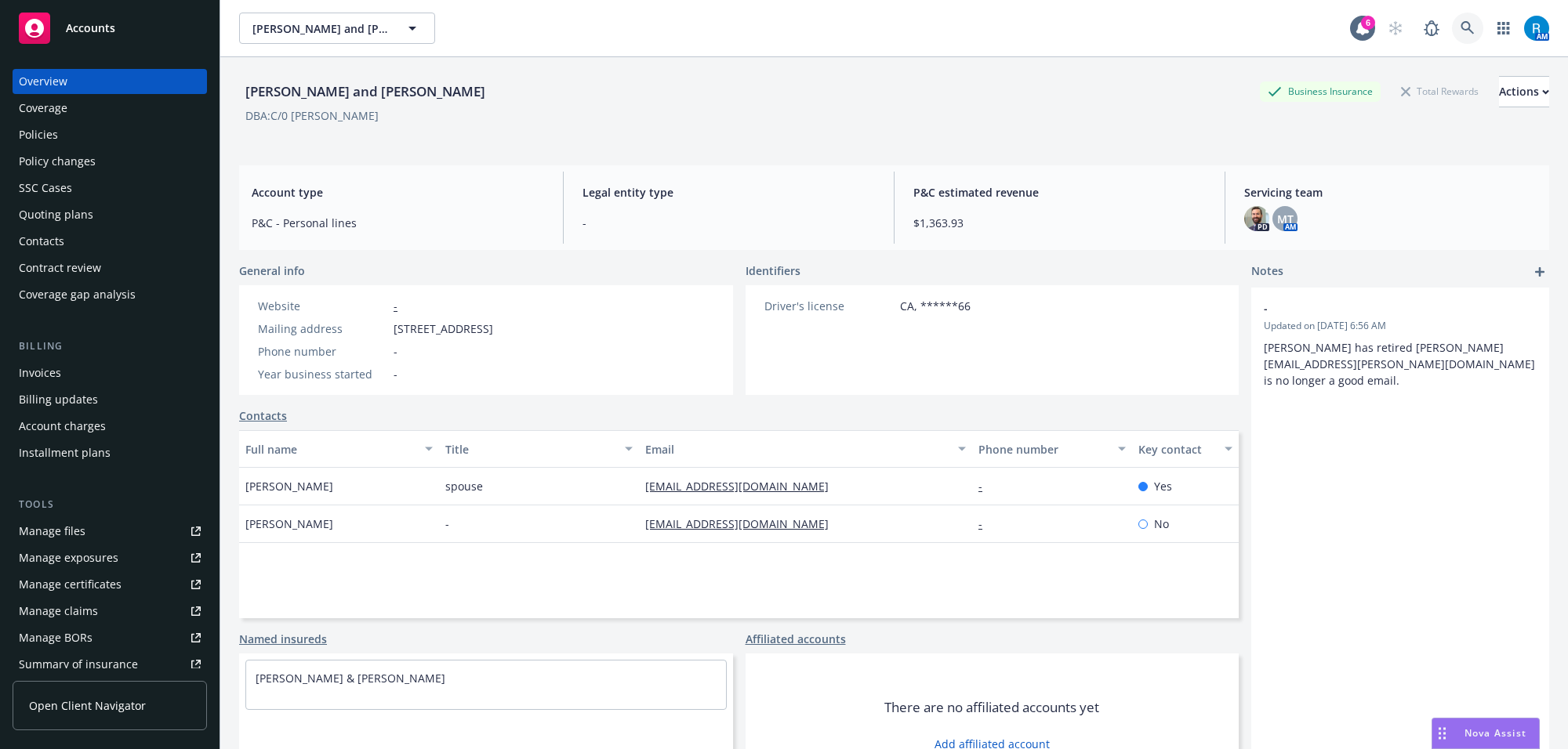
click at [1461, 31] on icon at bounding box center [1468, 29] width 14 height 14
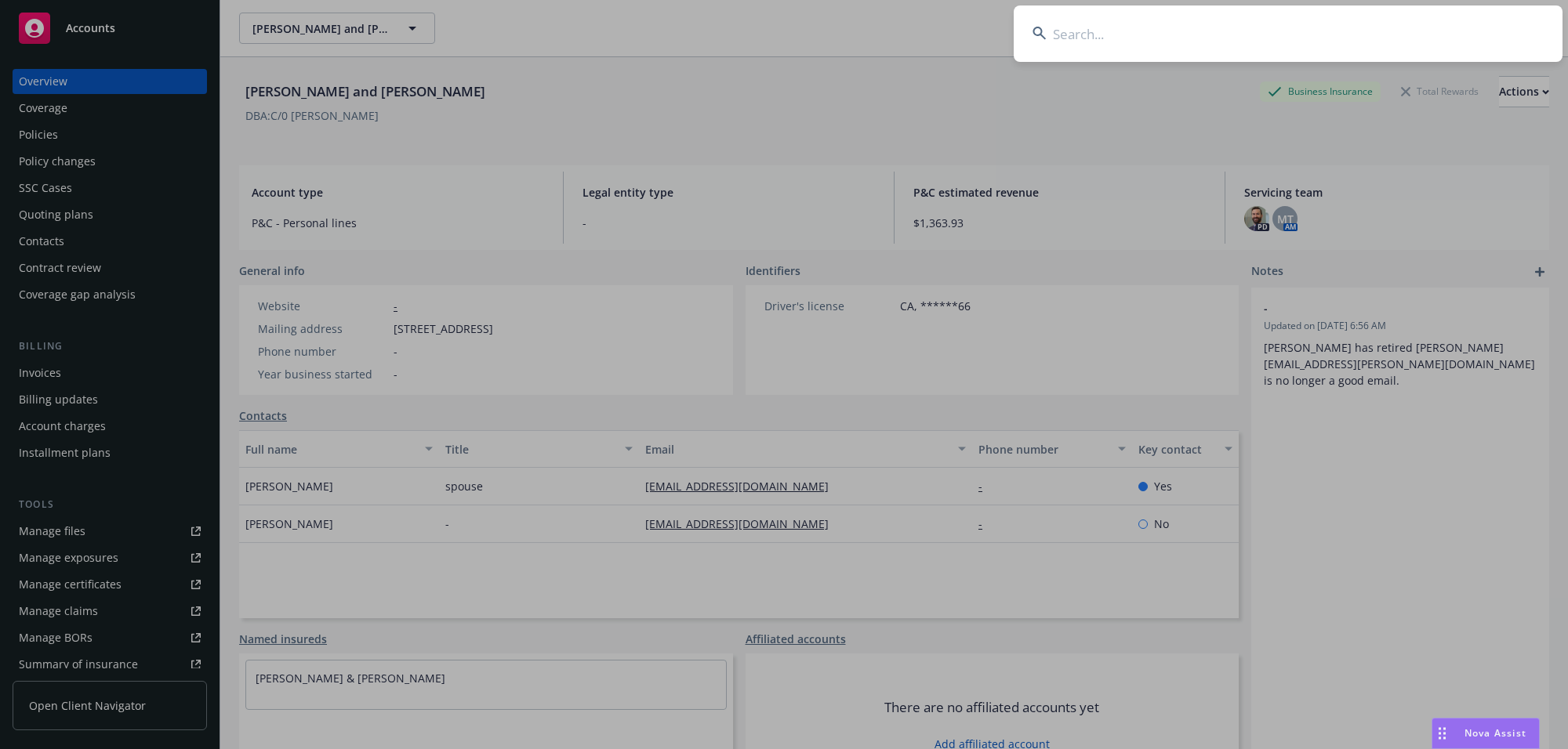
type input "[PERSON_NAME]"
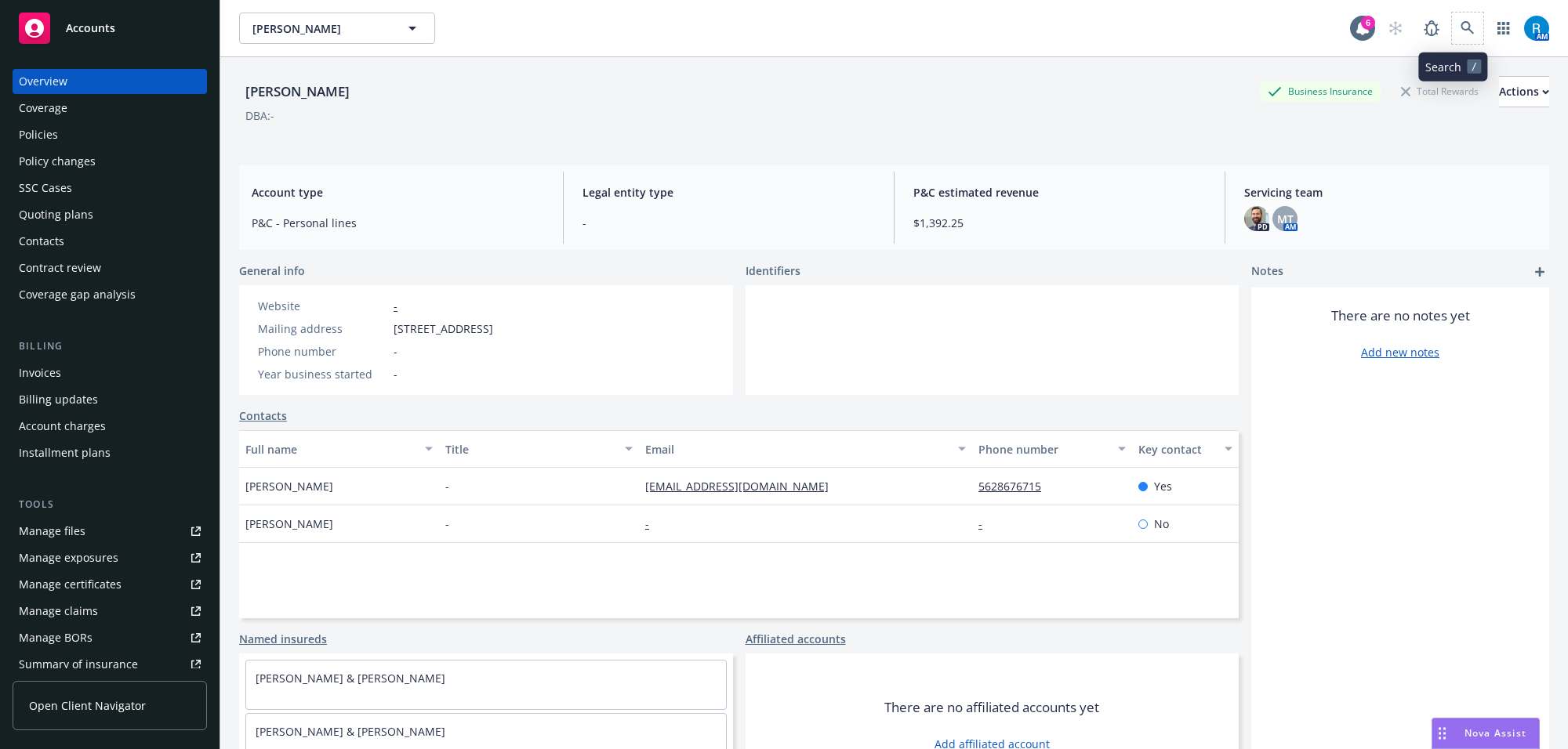
click at [1452, 17] on span at bounding box center [1467, 28] width 31 height 31
click at [1452, 20] on link at bounding box center [1467, 28] width 31 height 31
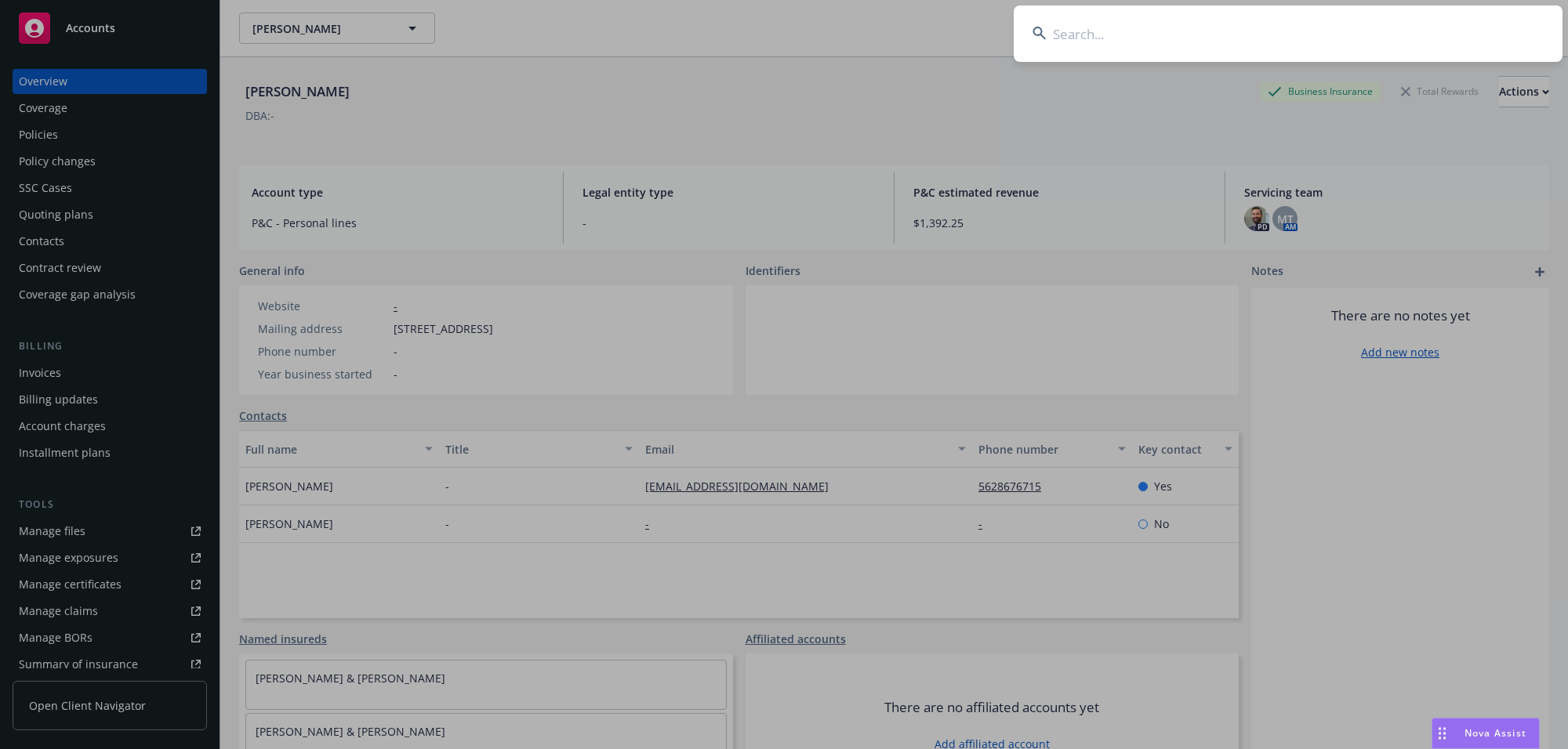
type input "[PERSON_NAME]"
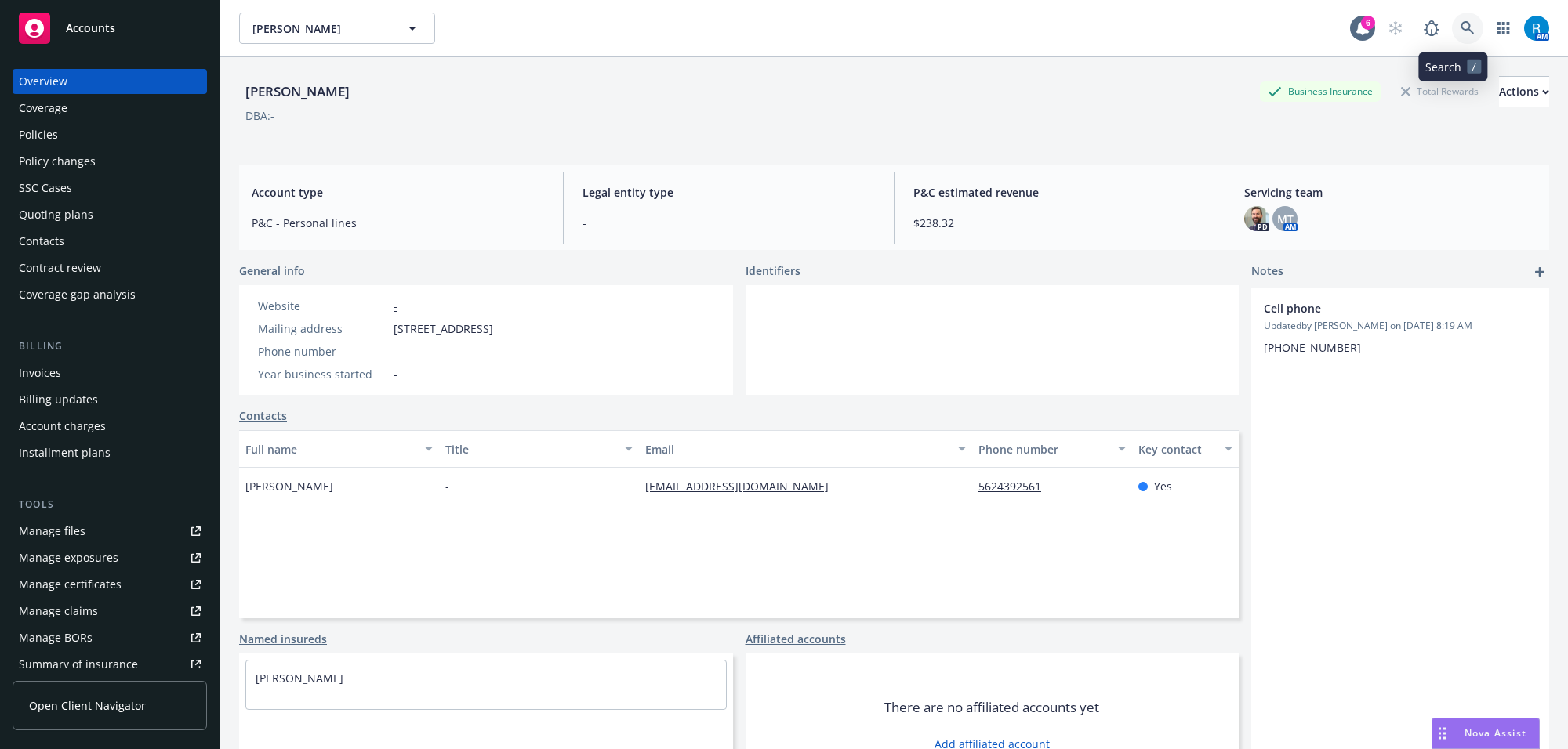
click at [1461, 25] on icon at bounding box center [1468, 29] width 14 height 14
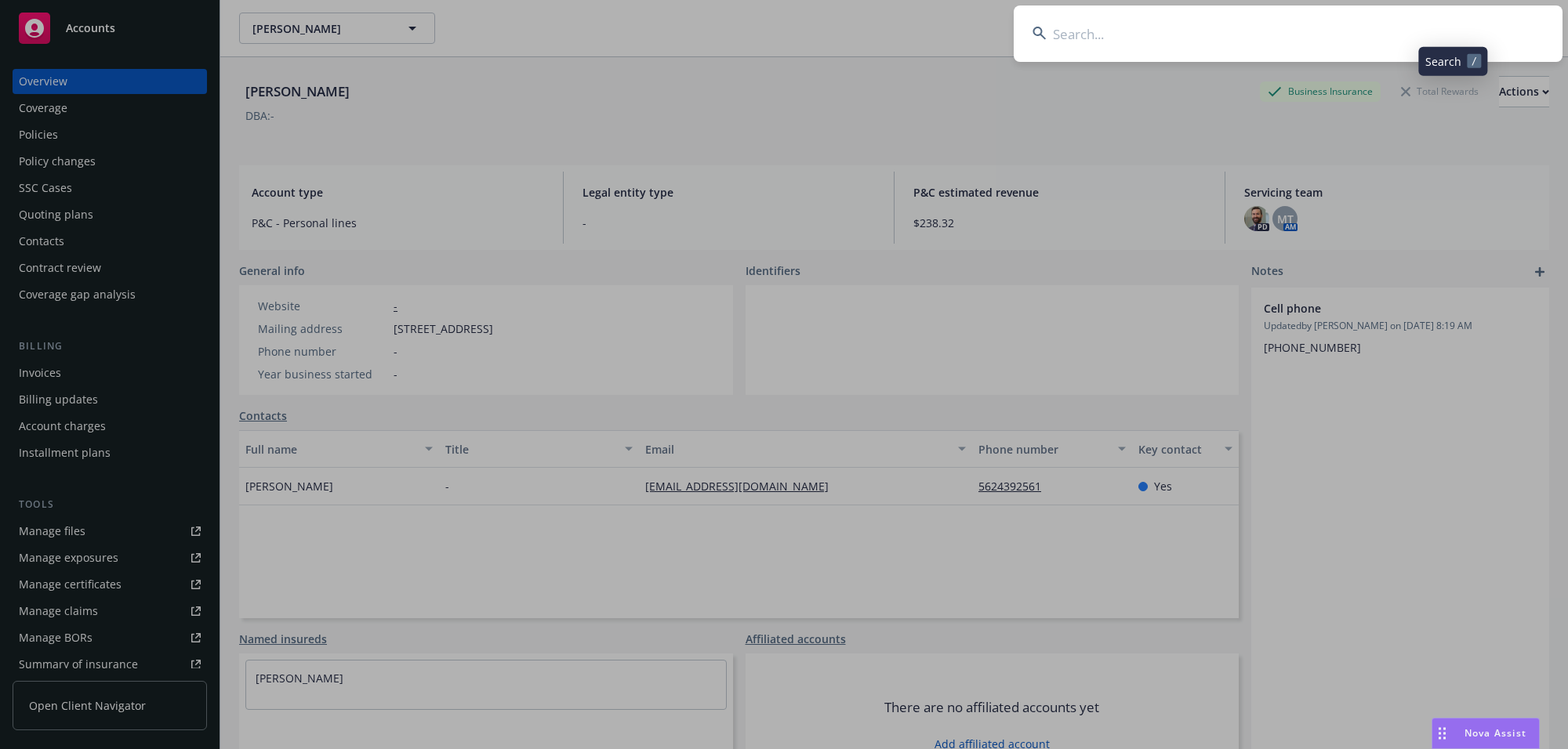
type input "[PERSON_NAME], [PERSON_NAME] & [PERSON_NAME]"
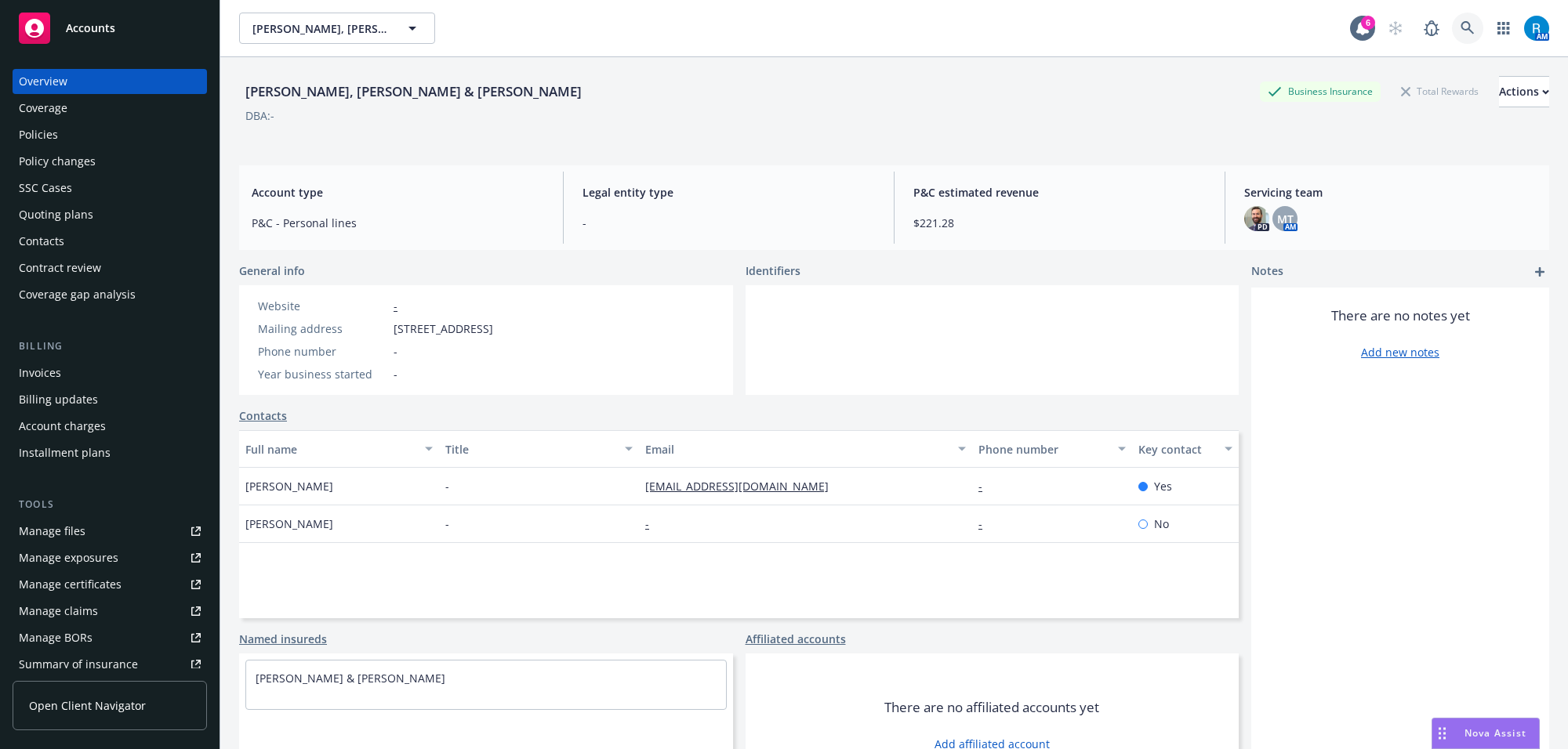
click at [1461, 28] on icon at bounding box center [1468, 29] width 14 height 14
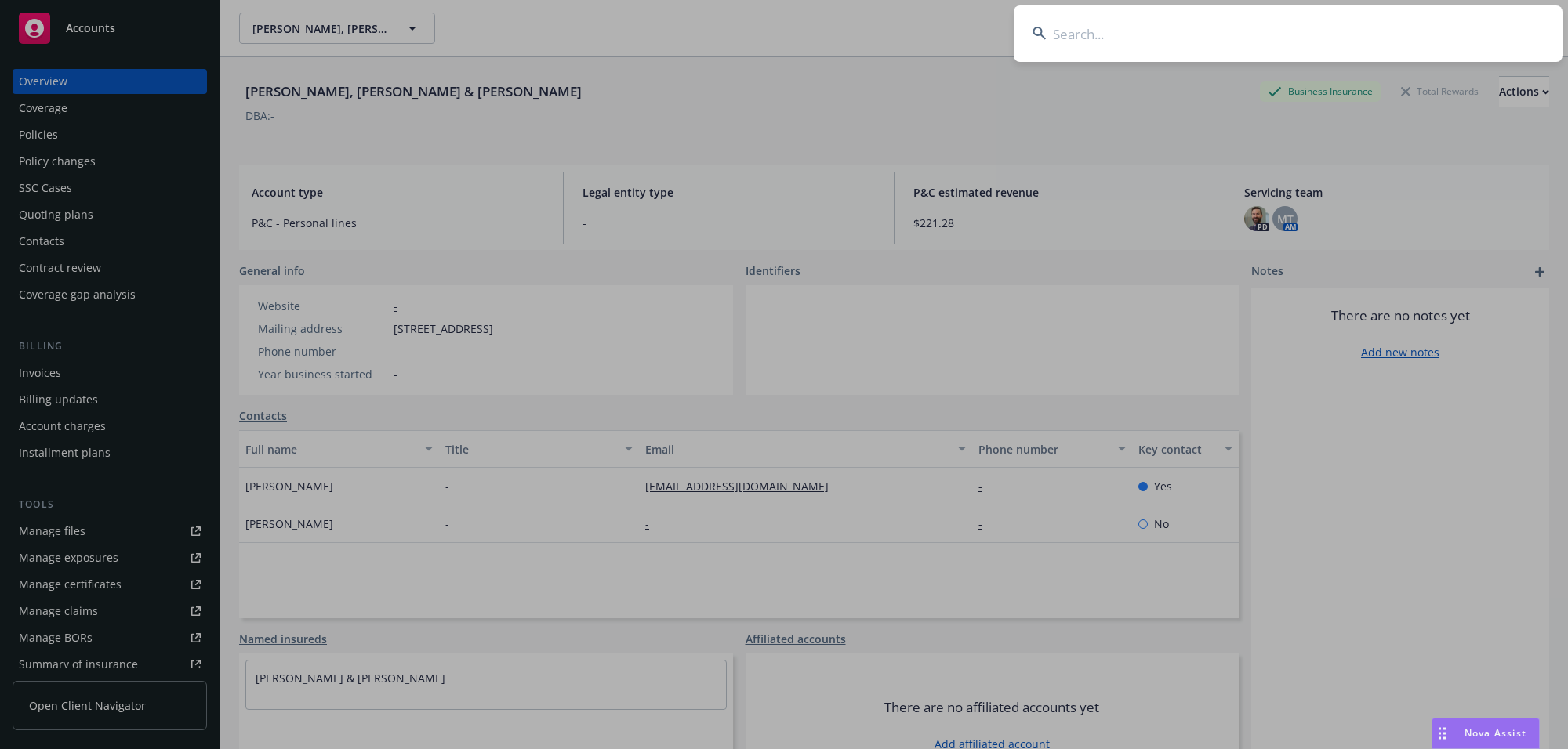
type input "[PERSON_NAME]"
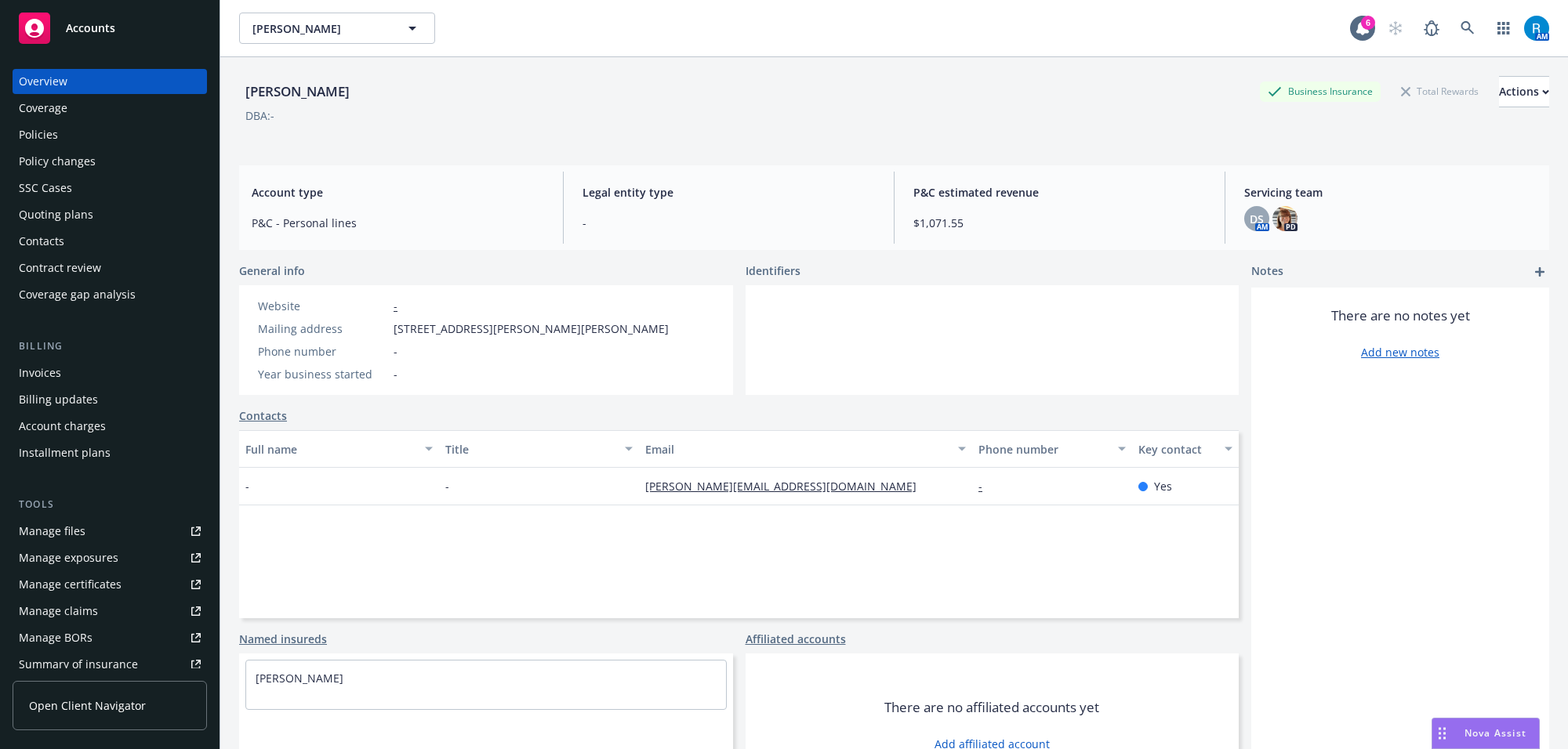
click at [79, 127] on div "Policies" at bounding box center [110, 135] width 182 height 25
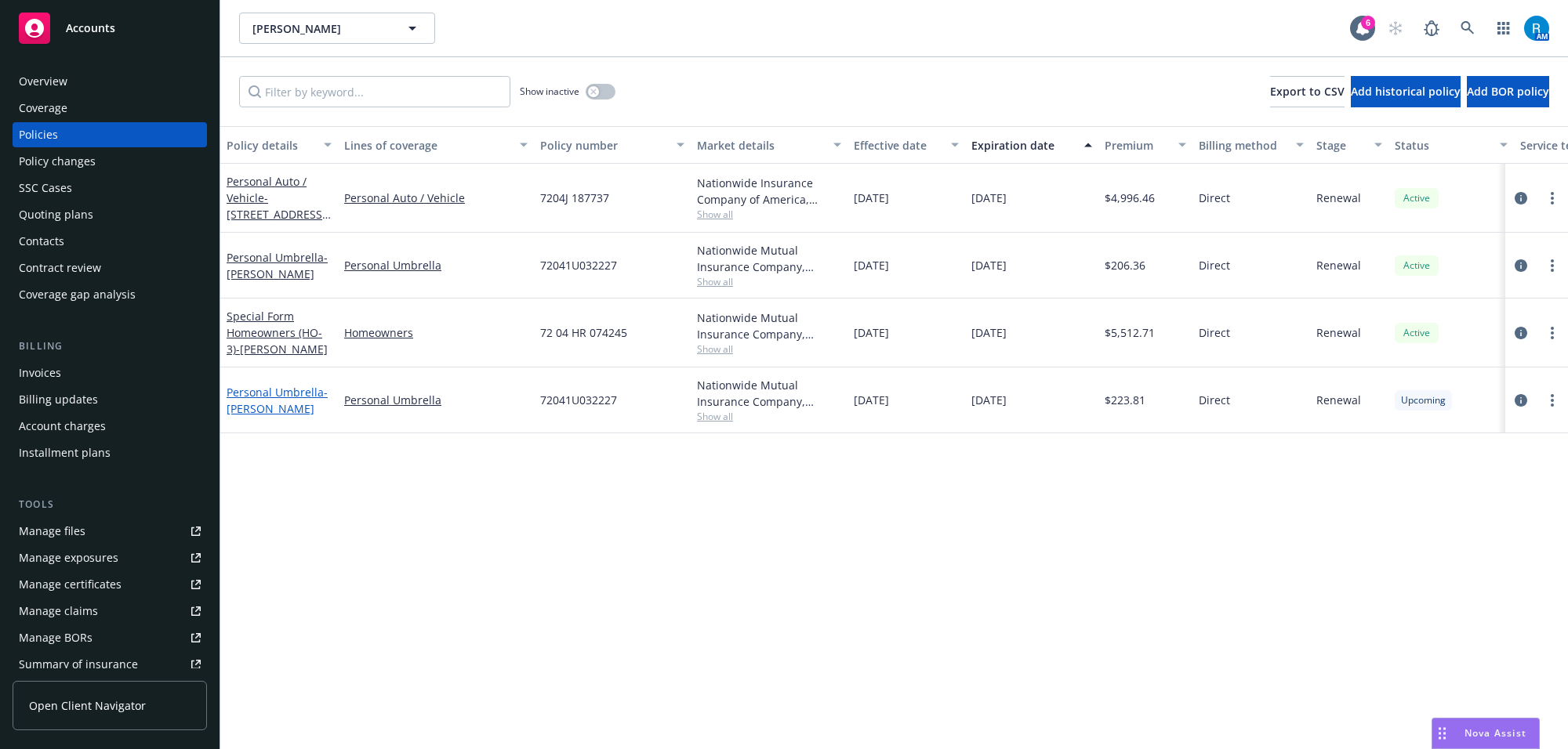
click at [265, 388] on link "Personal Umbrella - [PERSON_NAME]" at bounding box center [277, 400] width 101 height 31
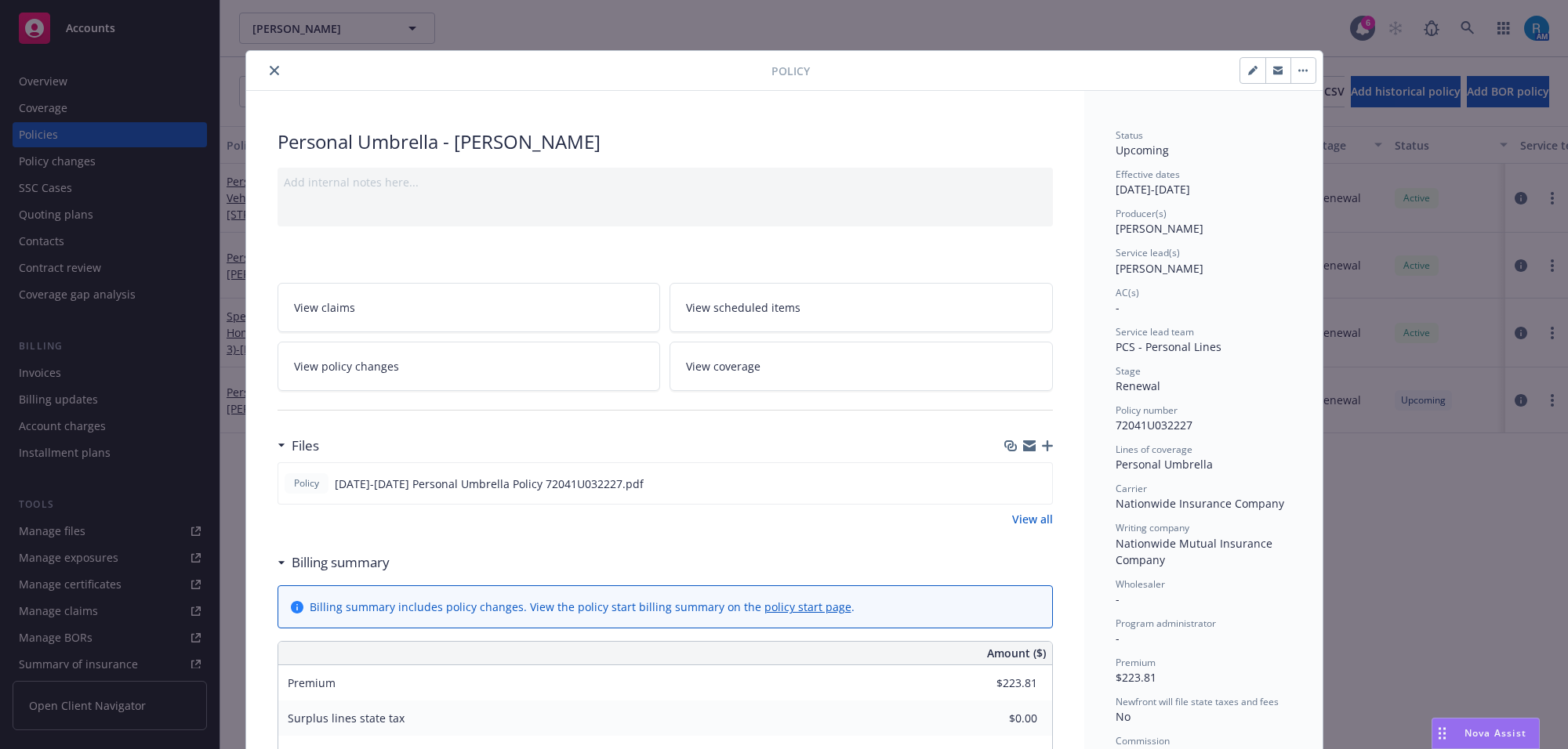
click at [269, 75] on icon "close" at bounding box center [274, 71] width 10 height 10
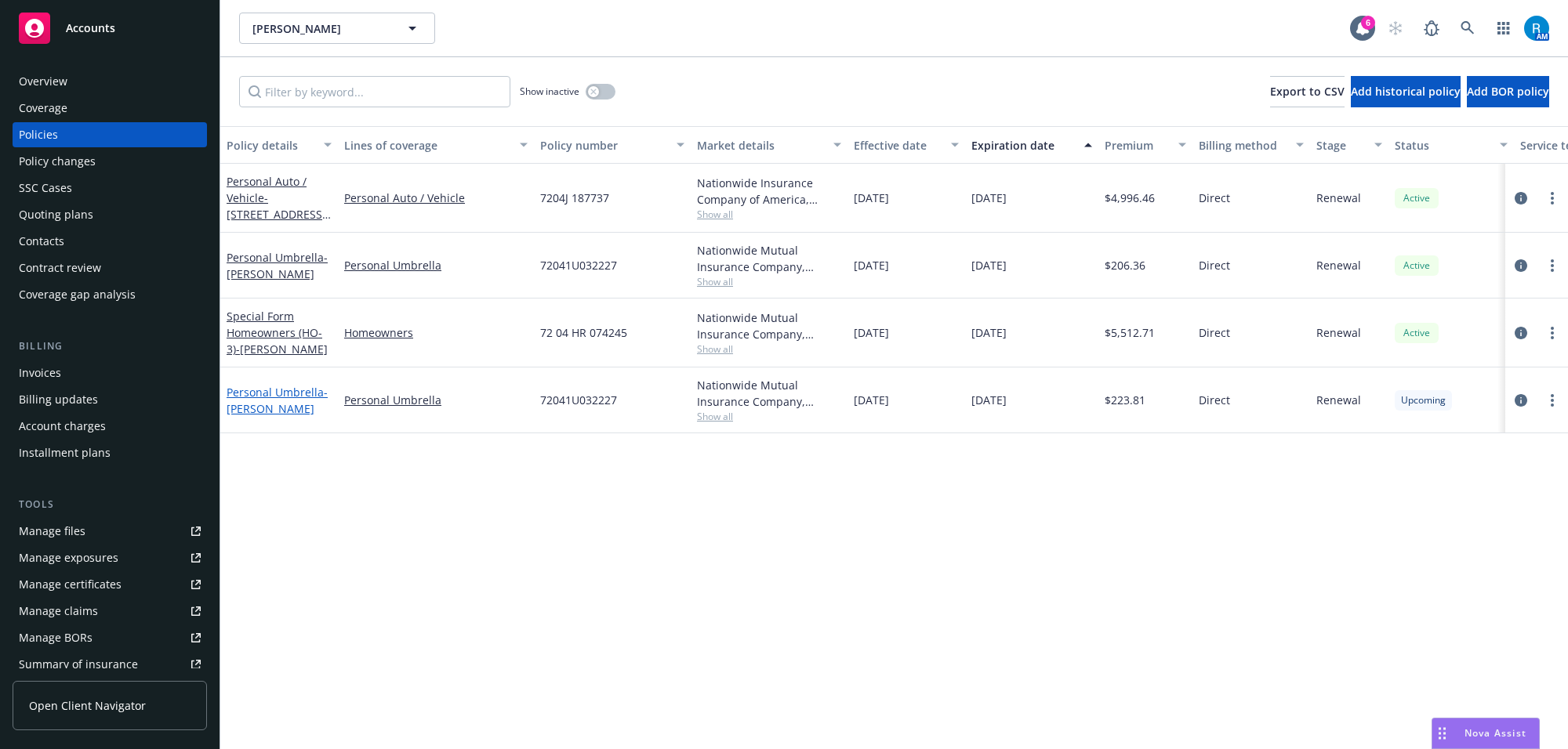
drag, startPoint x: 276, startPoint y: 388, endPoint x: 247, endPoint y: 400, distance: 31.4
click at [276, 388] on link "Personal Umbrella - [PERSON_NAME]" at bounding box center [277, 400] width 101 height 31
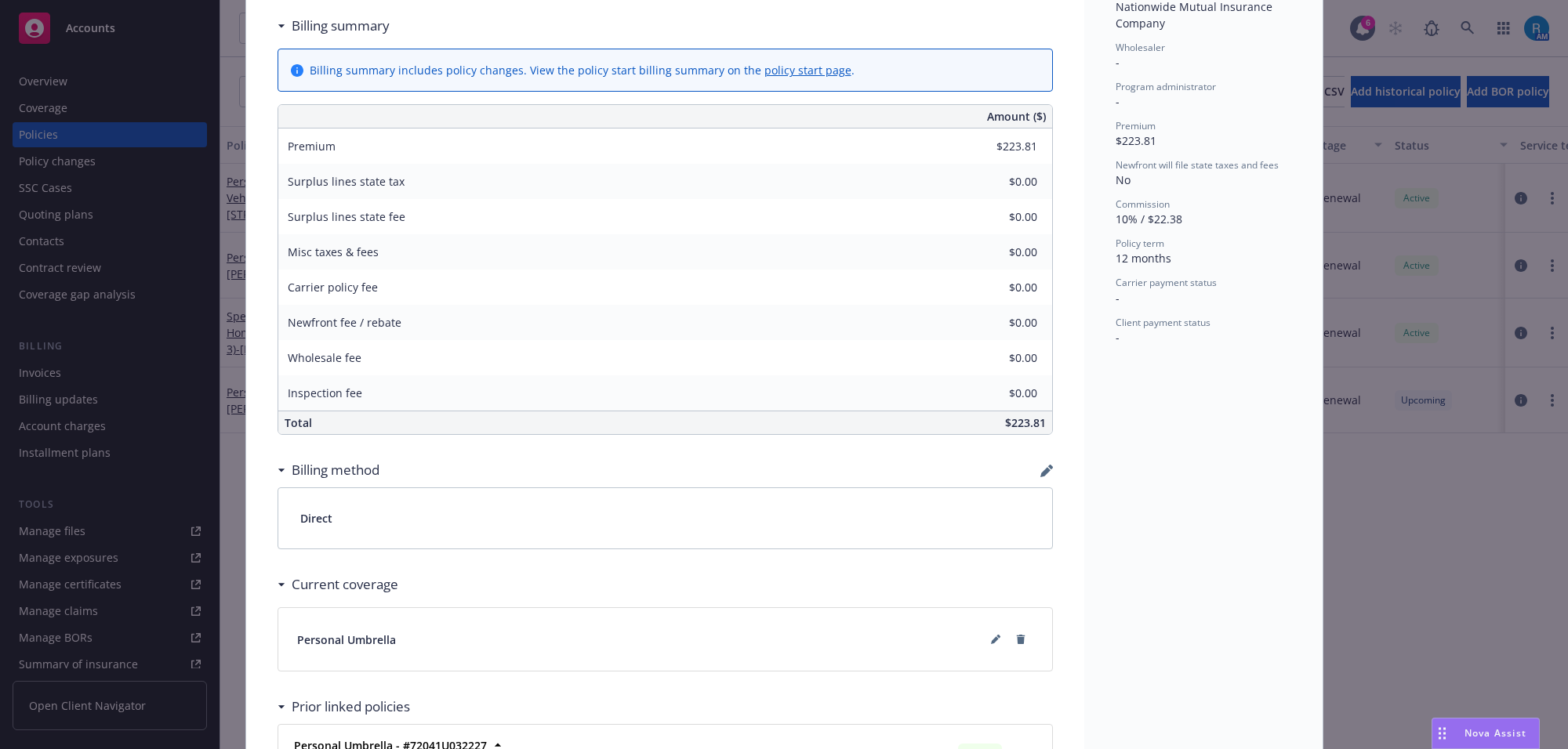
scroll to position [737, 0]
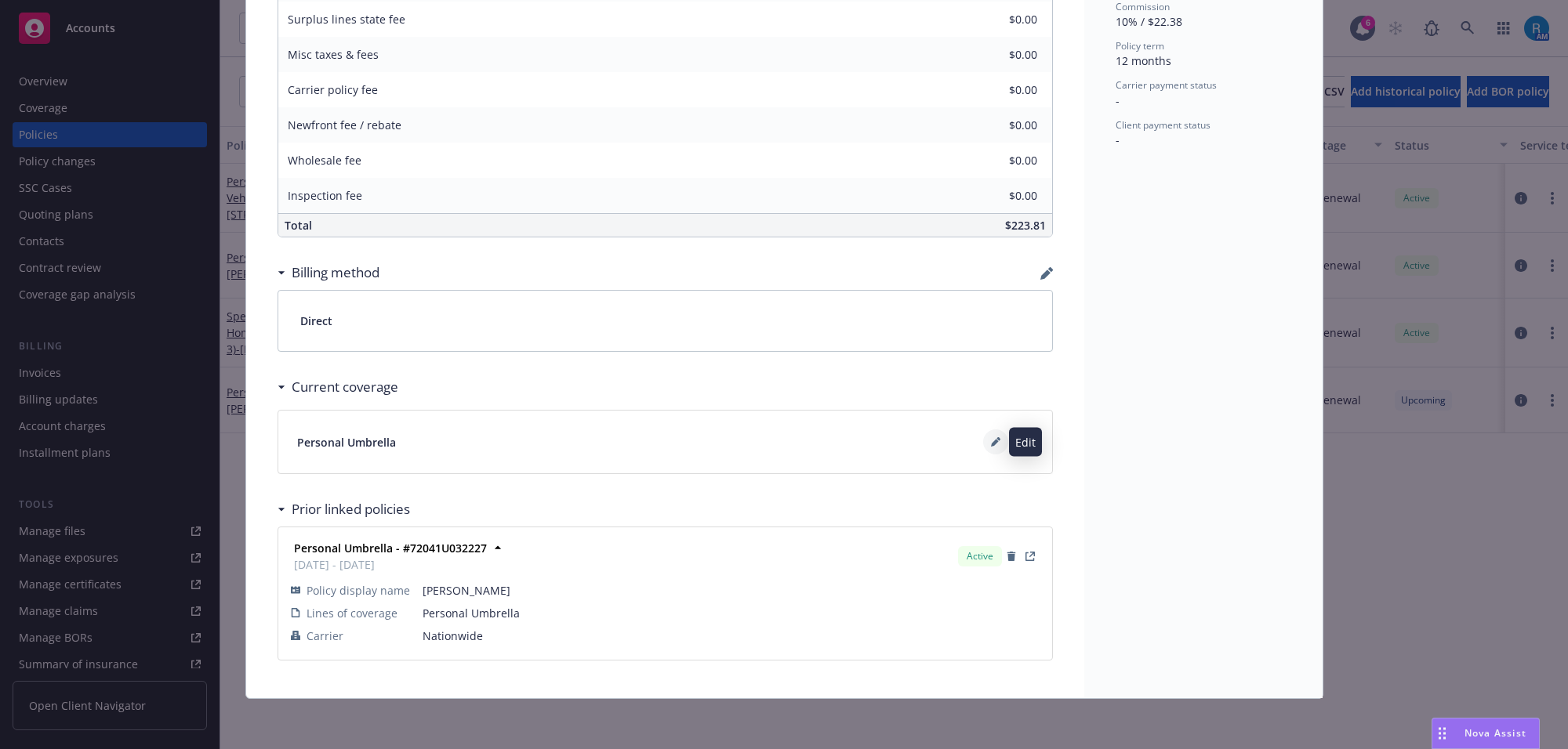
click at [984, 446] on button at bounding box center [996, 442] width 25 height 25
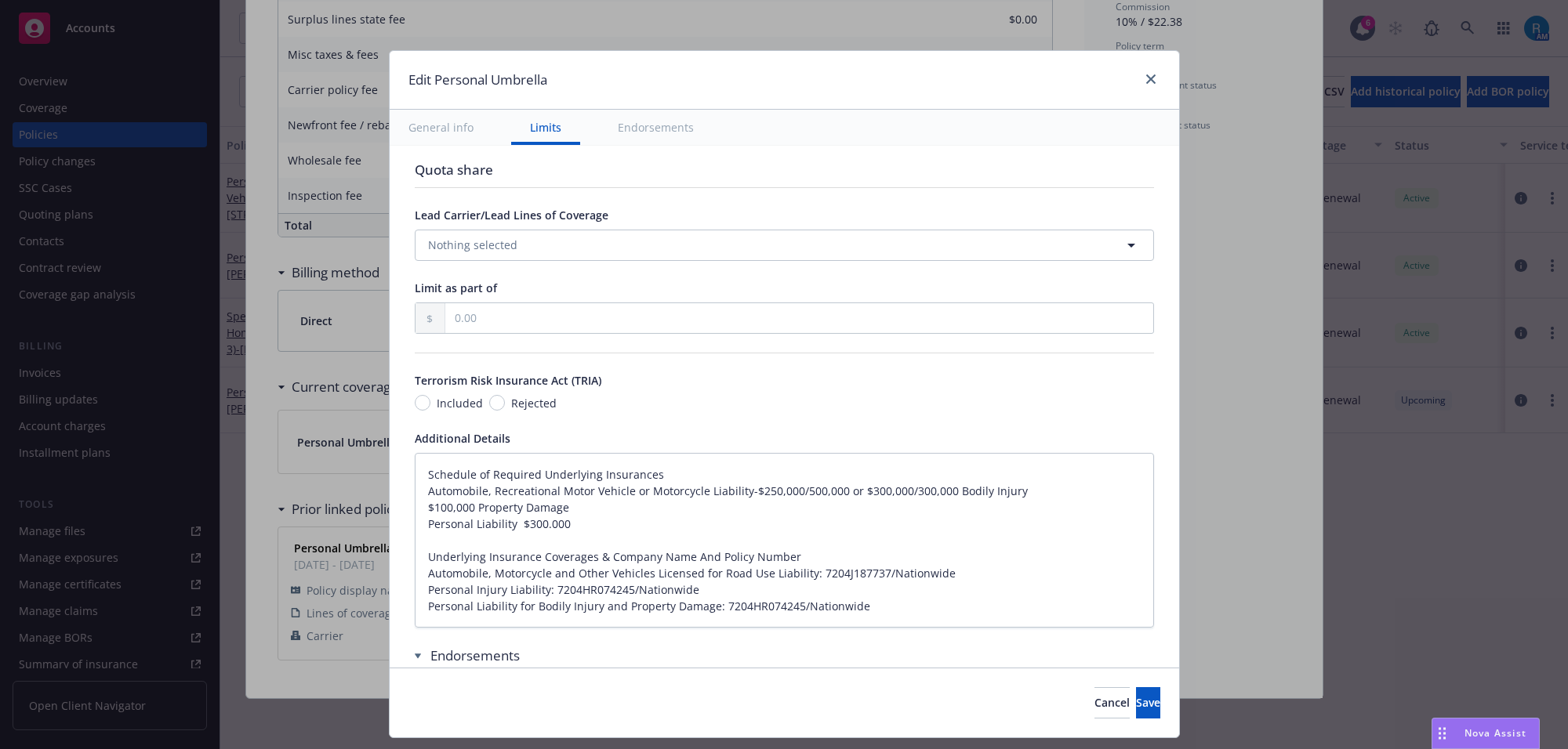
type textarea "x"
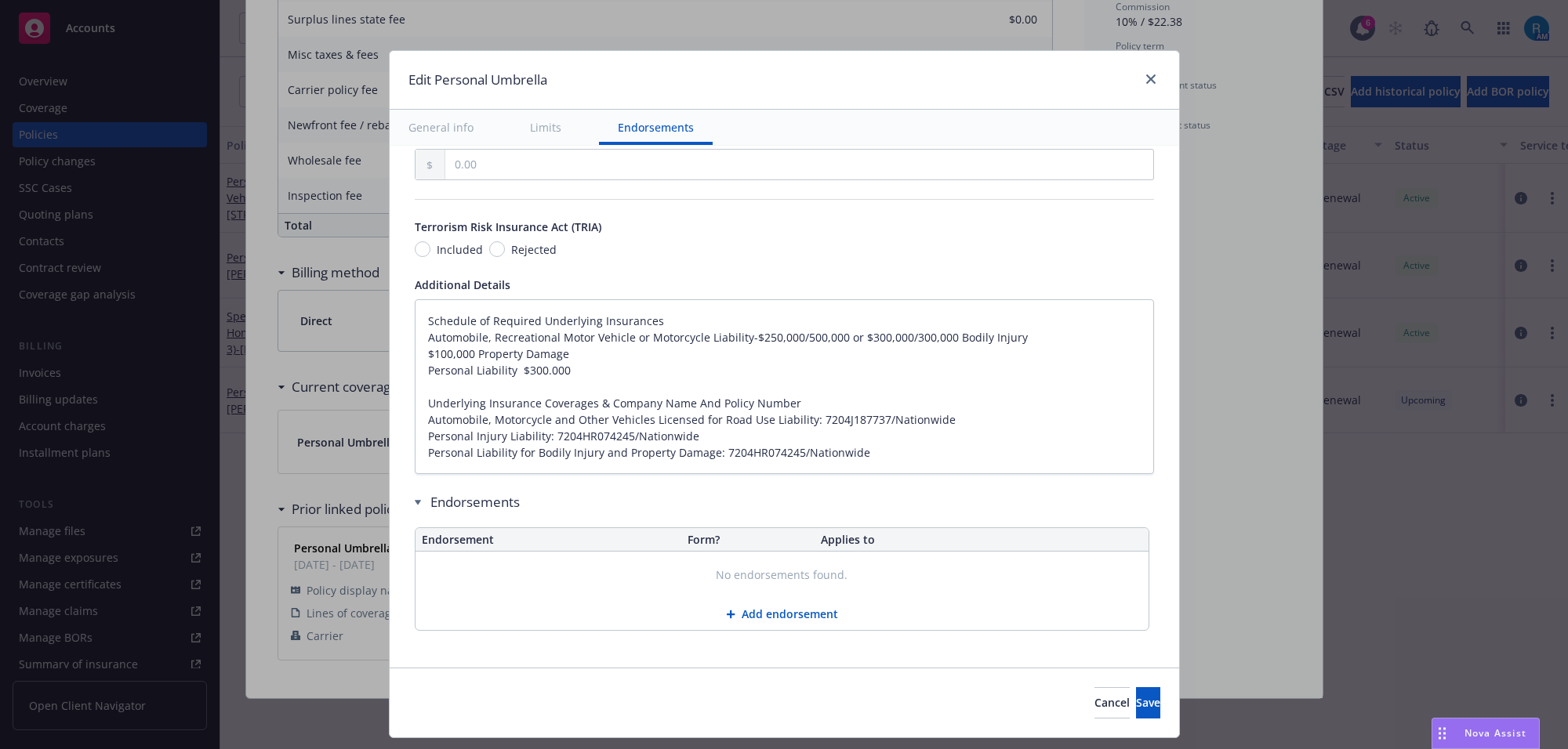
scroll to position [937, 0]
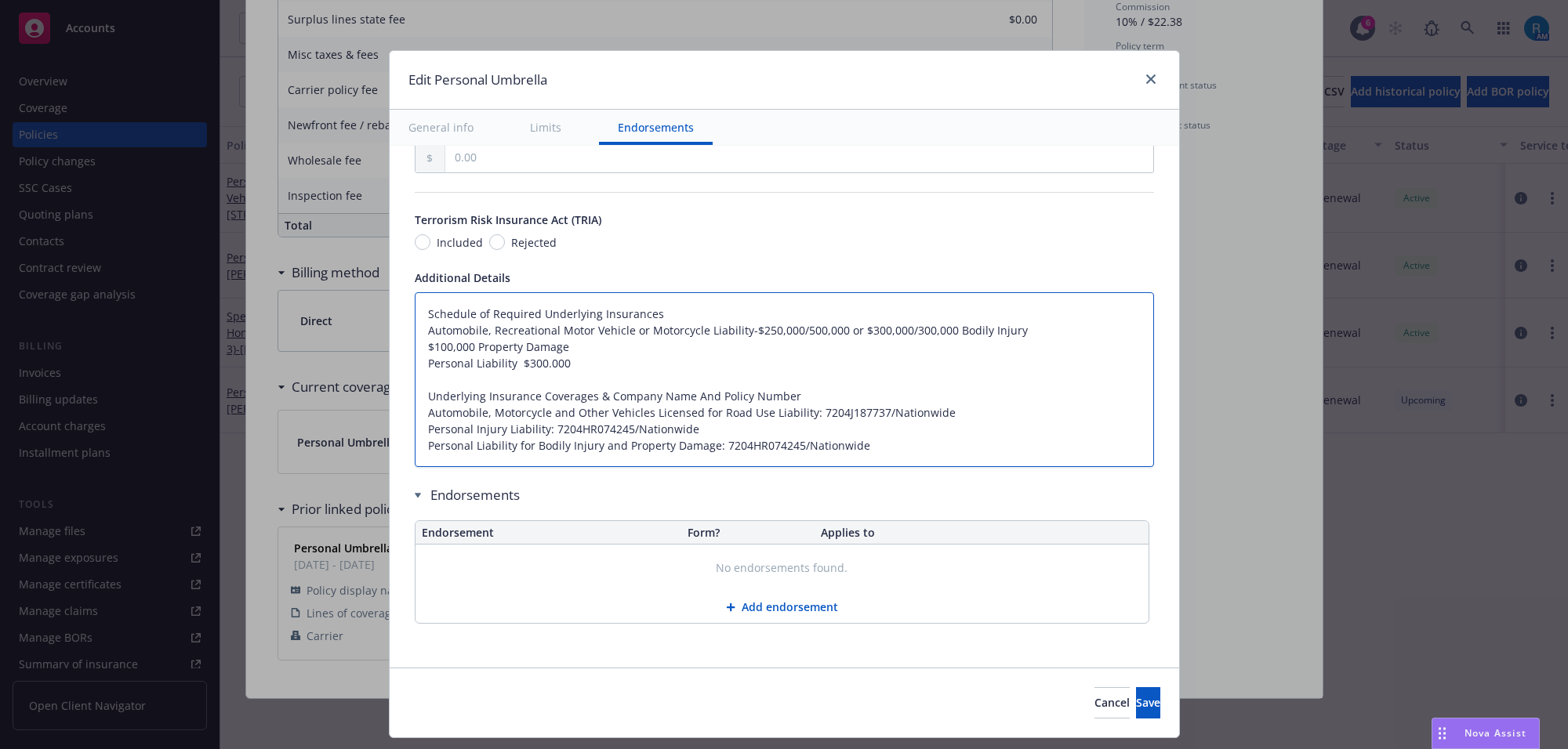
click at [426, 318] on textarea "Schedule of Required Underlying Insurances Automobile, Recreational Motor Vehic…" at bounding box center [784, 380] width 739 height 176
click at [415, 311] on textarea "Schedule of Required Underlying Insurances Automobile, Recreational Motor Vehic…" at bounding box center [784, 380] width 739 height 176
type textarea "Schedule of Required Underlying Insurances Automobile, Recreational Motor Vehic…"
type textarea "x"
type textarea "Schedule of Required Underlying Insurances Automobile, Recreational Motor Vehic…"
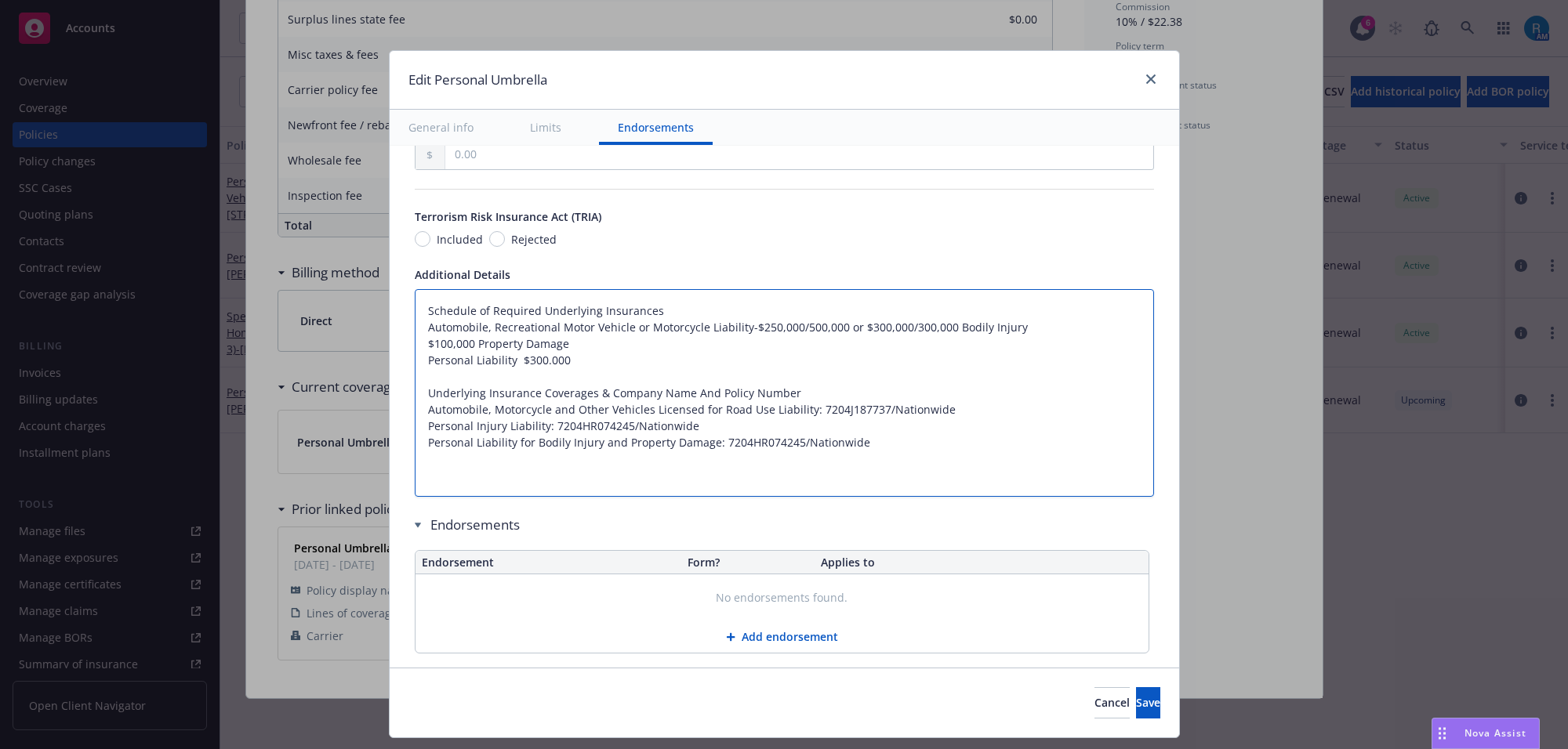
click at [432, 304] on textarea "Schedule of Required Underlying Insurances Automobile, Recreational Motor Vehic…" at bounding box center [784, 393] width 739 height 208
paste textarea "Excess Personal Liability $1,000.000 Each Occurrence"
type textarea "x"
type textarea "Excess Personal Liability $1,000.000 Each Occurrence Schedule of Required Under…"
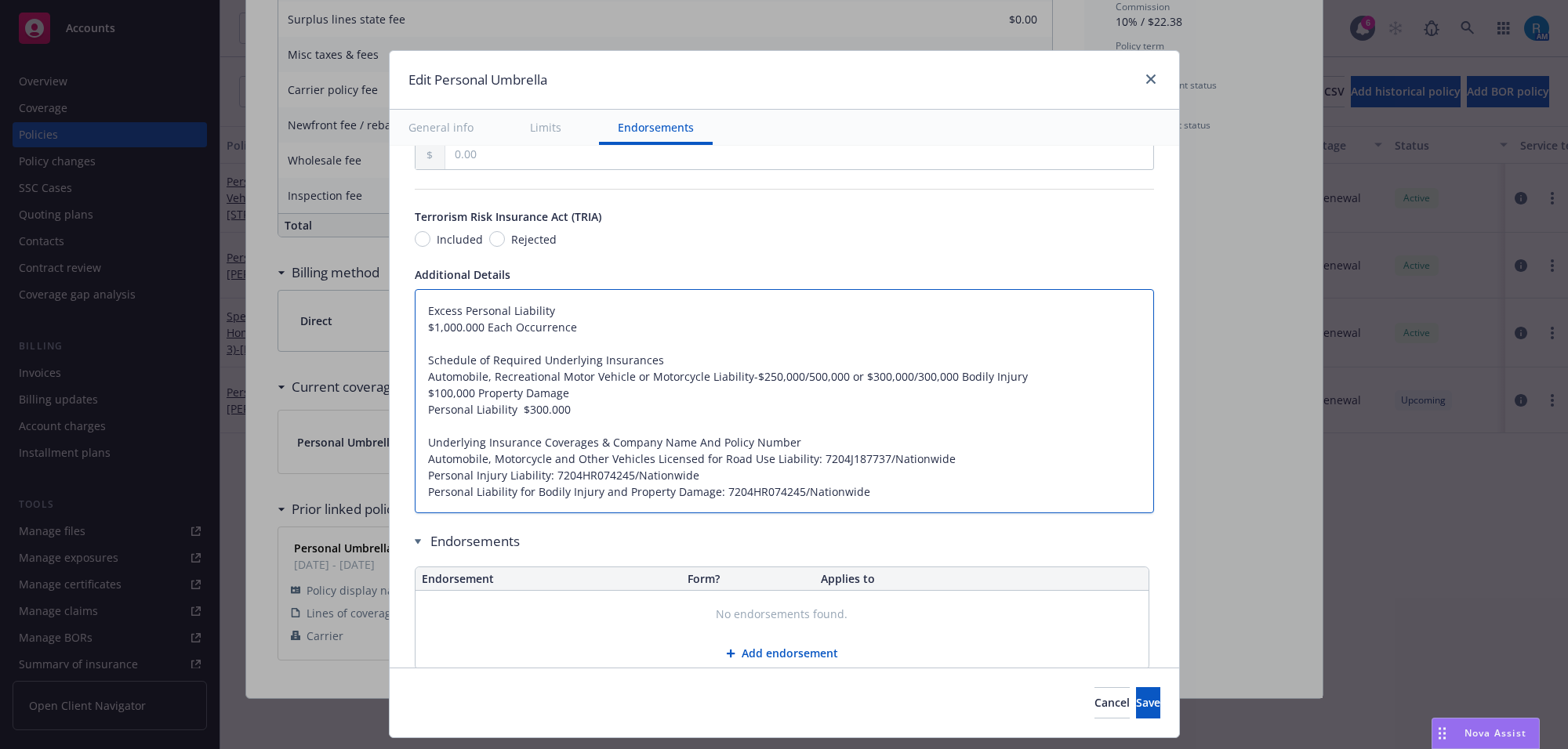
click at [416, 330] on textarea "Excess Personal Liability $1,000.000 Each Occurrence Schedule of Required Under…" at bounding box center [784, 401] width 739 height 225
type textarea "x"
type textarea "Excess Personal Liability $1,000.000 Each Occurrence Schedule of Required Under…"
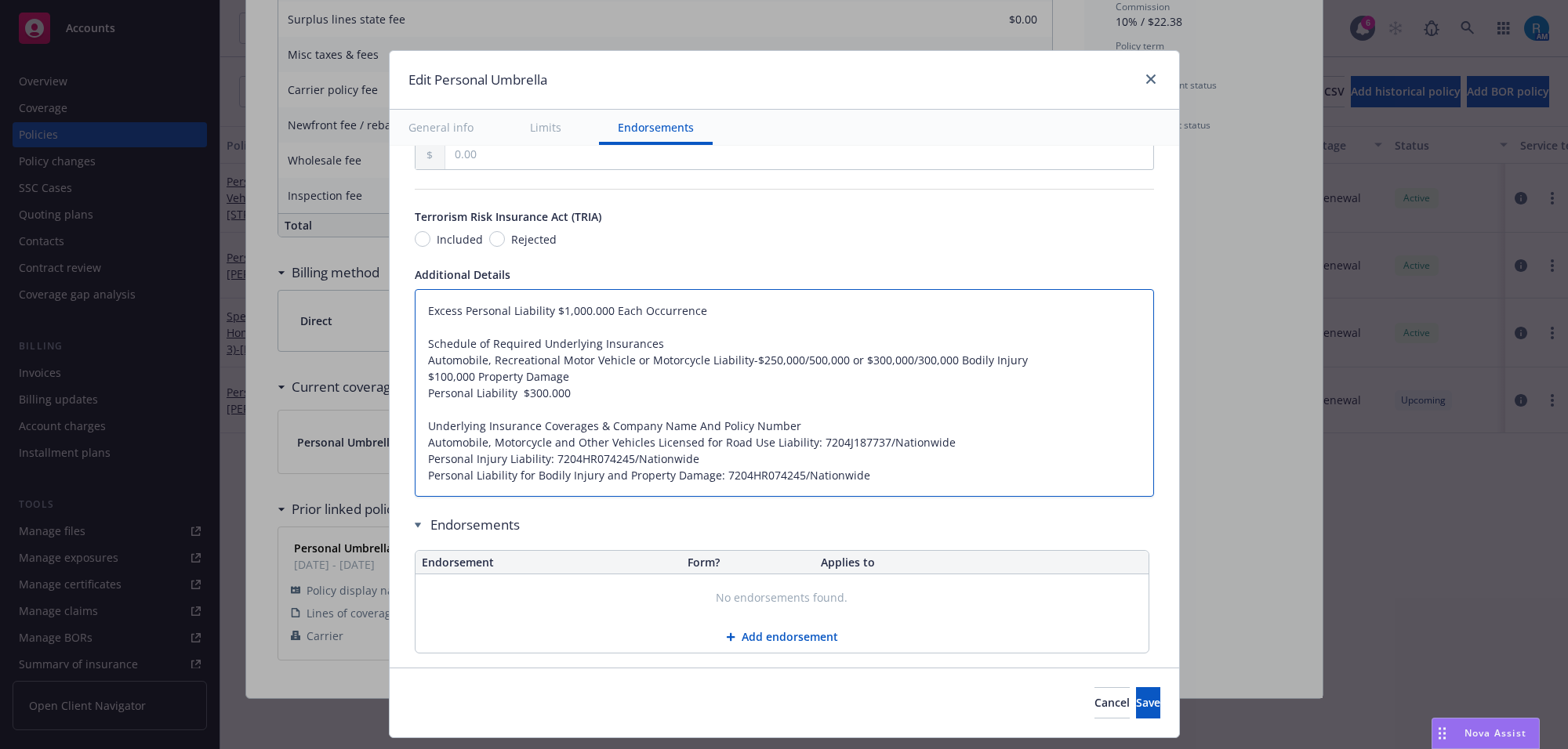
type textarea "x"
type textarea "Excess Personal Liability :$1,000.000 Each Occurrence Schedule of Required Unde…"
type textarea "x"
click at [620, 322] on textarea "Excess Personal Liability : $1,000.000 Each Occurrence Schedule of Required Und…" at bounding box center [784, 393] width 739 height 208
type textarea "Excess Personal Liability : $1,000.000 Each Occurrence Schedule of Required Und…"
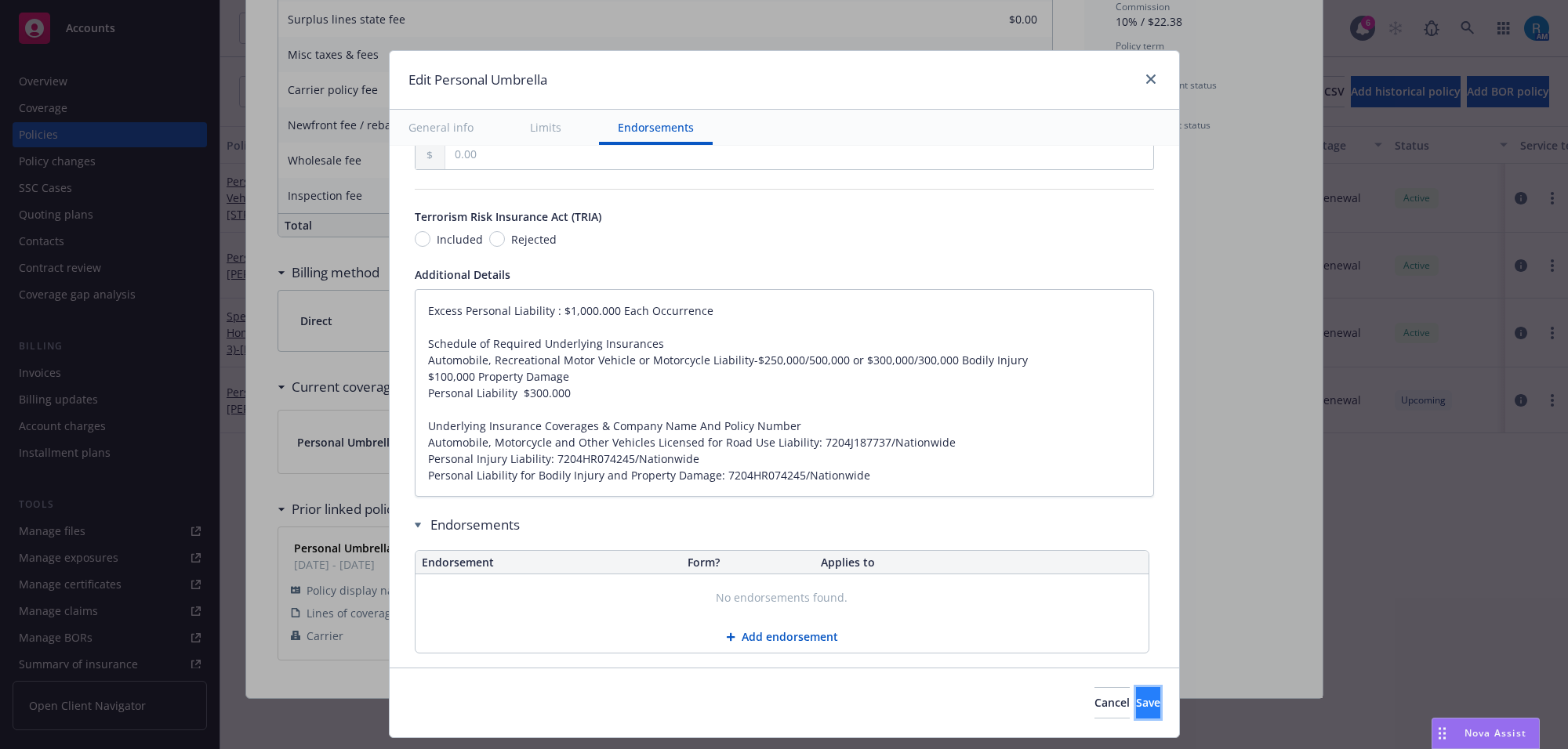
drag, startPoint x: 1098, startPoint y: 704, endPoint x: 865, endPoint y: 585, distance: 261.6
click at [1136, 703] on button "Save" at bounding box center [1148, 702] width 25 height 31
type textarea "x"
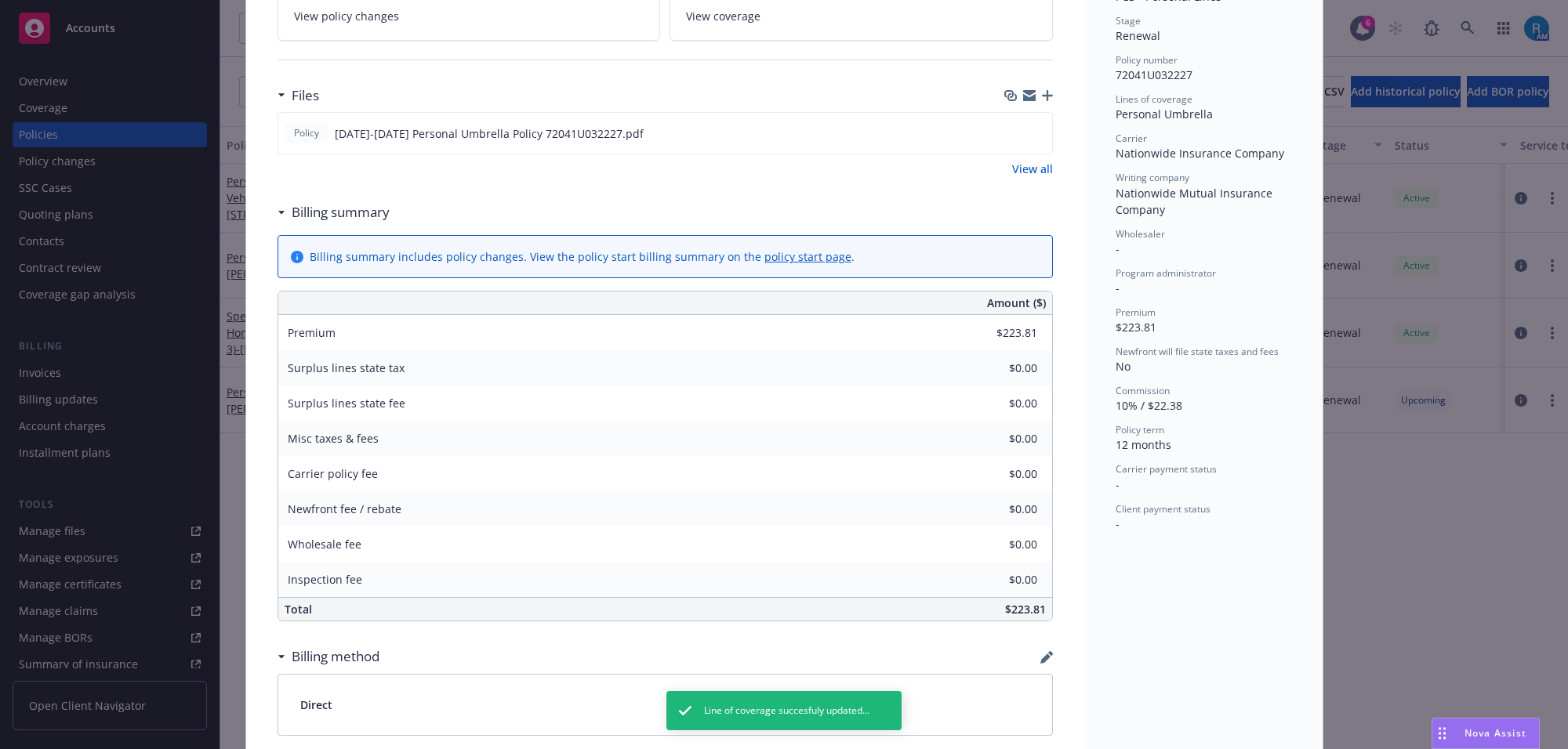
scroll to position [0, 0]
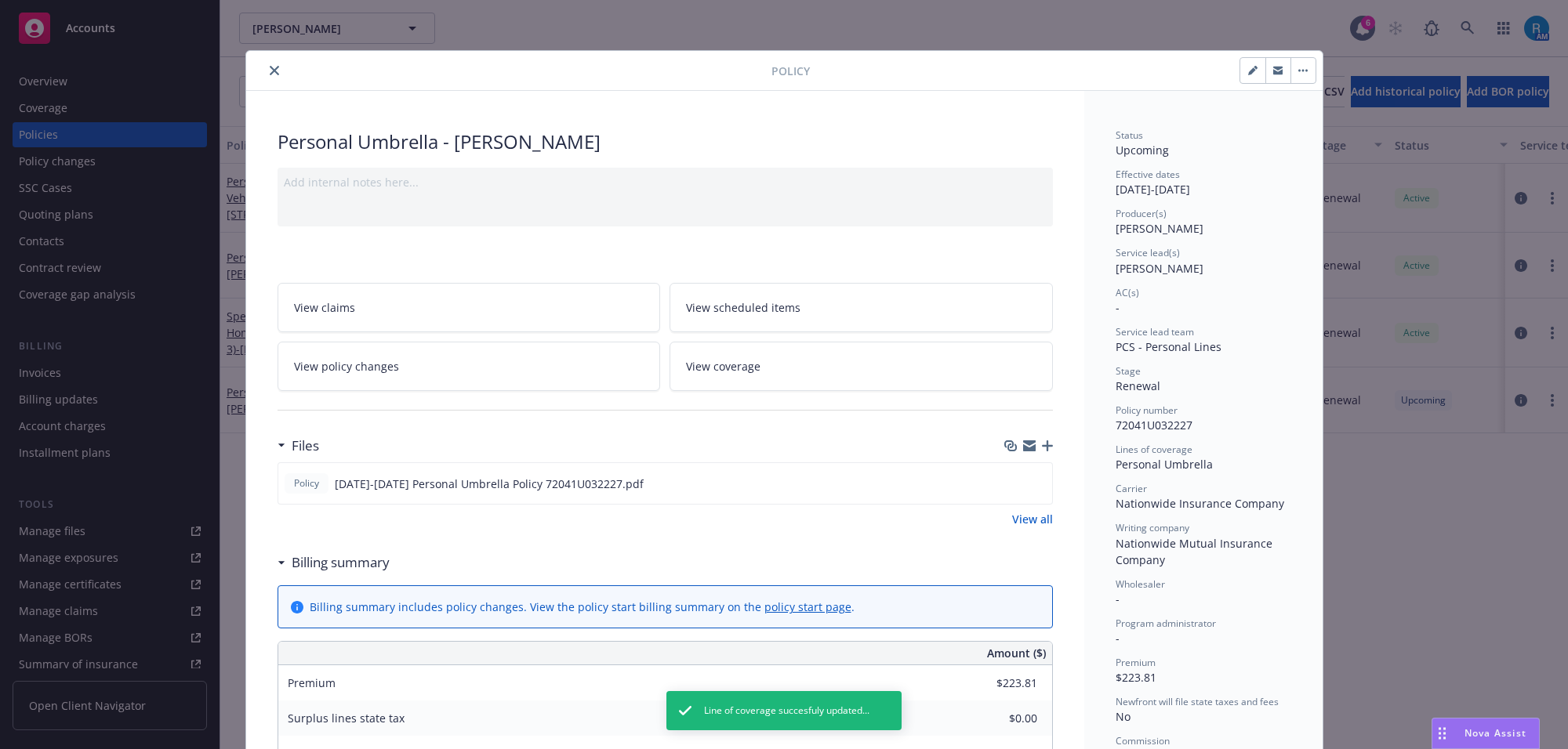
click at [269, 68] on icon "close" at bounding box center [274, 71] width 10 height 10
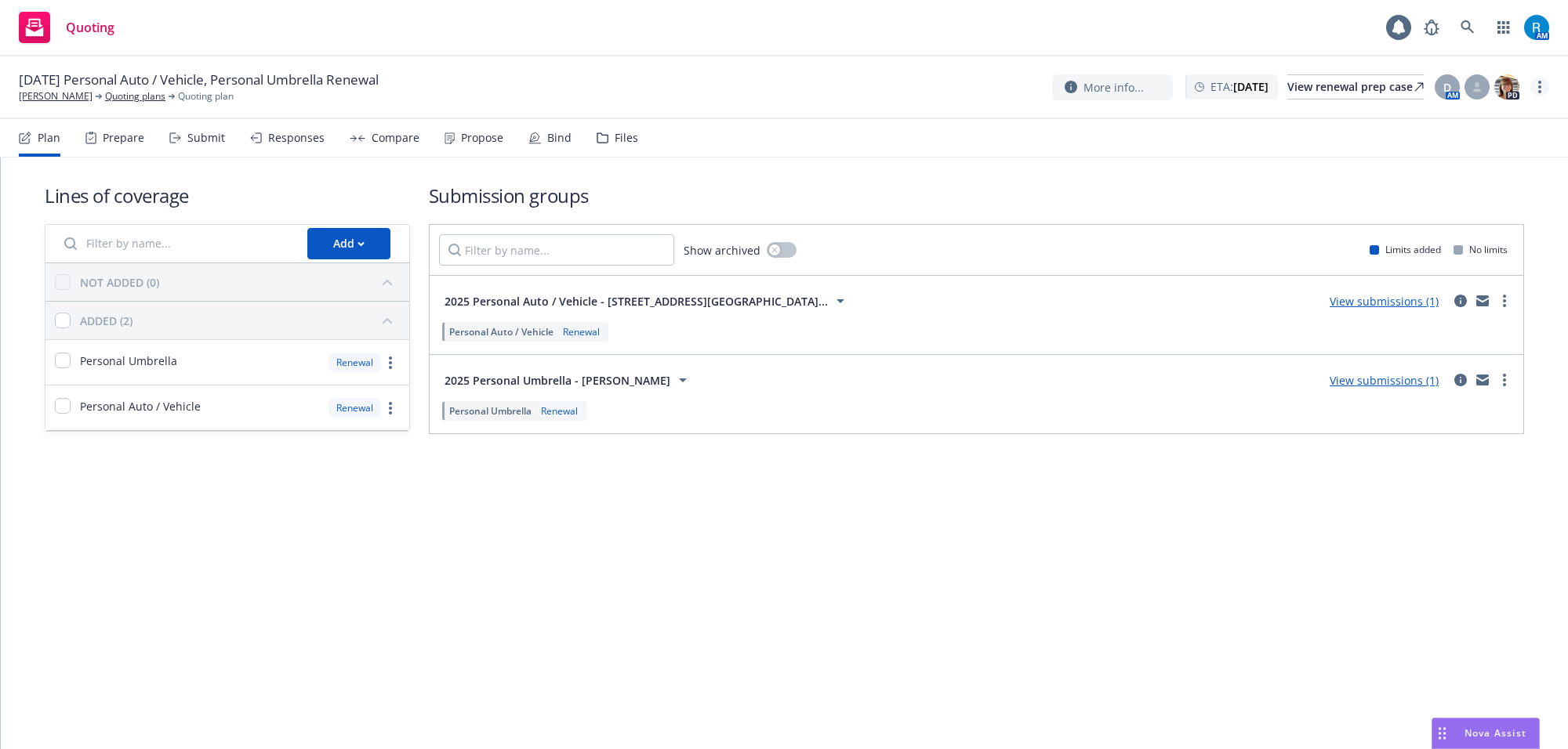
click at [1539, 85] on icon "more" at bounding box center [1540, 87] width 3 height 13
click at [1446, 211] on link "Archive quoting plan" at bounding box center [1462, 213] width 175 height 31
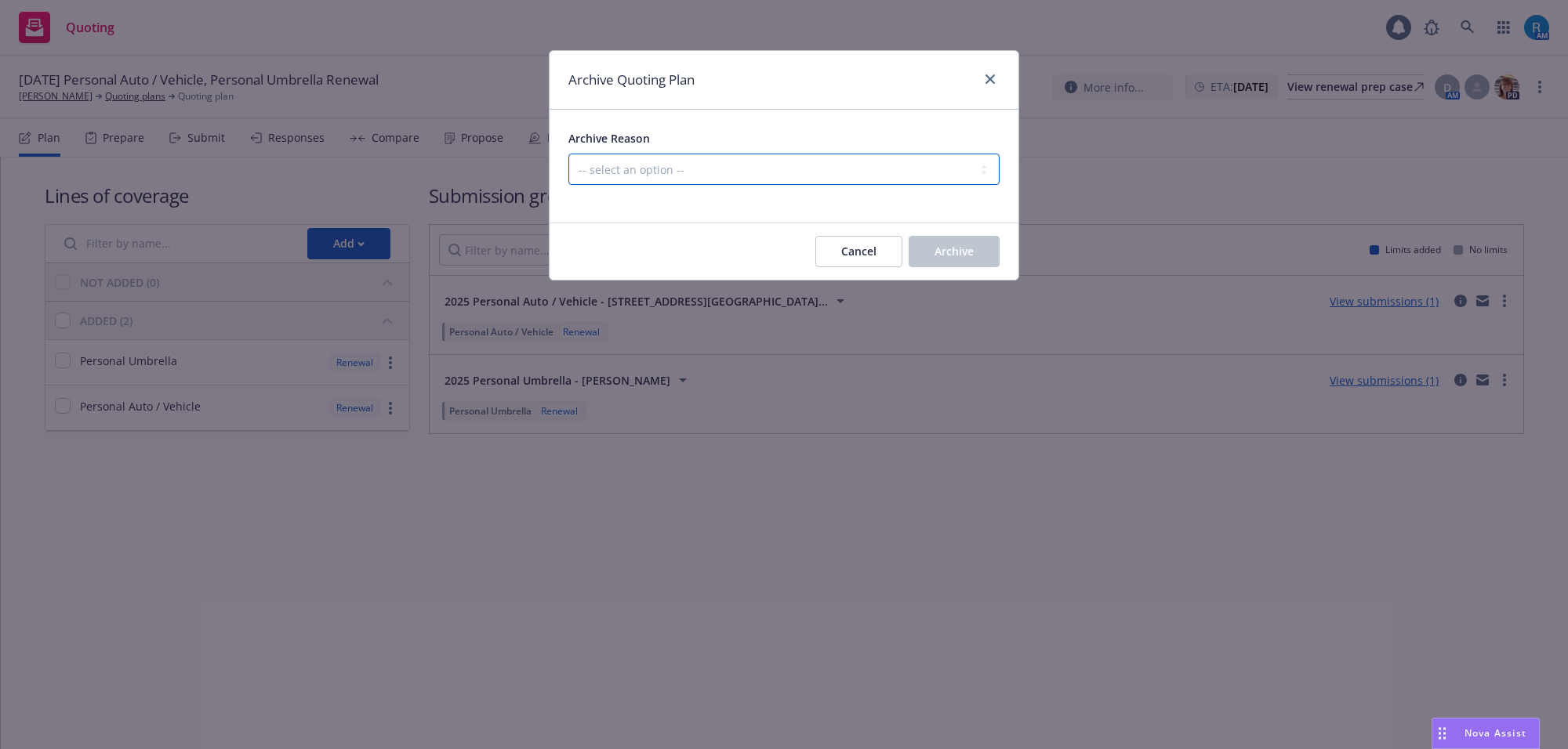
click at [718, 168] on select "-- select an option -- All policies in this renewal plan are auto-renewed Creat…" at bounding box center [784, 168] width 432 height 31
select select "ARCHIVED_RENEWAL_POLICY_AUTO_RENEWED"
click at [568, 153] on select "-- select an option -- All policies in this renewal plan are auto-renewed Creat…" at bounding box center [784, 168] width 432 height 31
click at [965, 245] on span "Archive" at bounding box center [954, 251] width 39 height 15
